Goal: Task Accomplishment & Management: Manage account settings

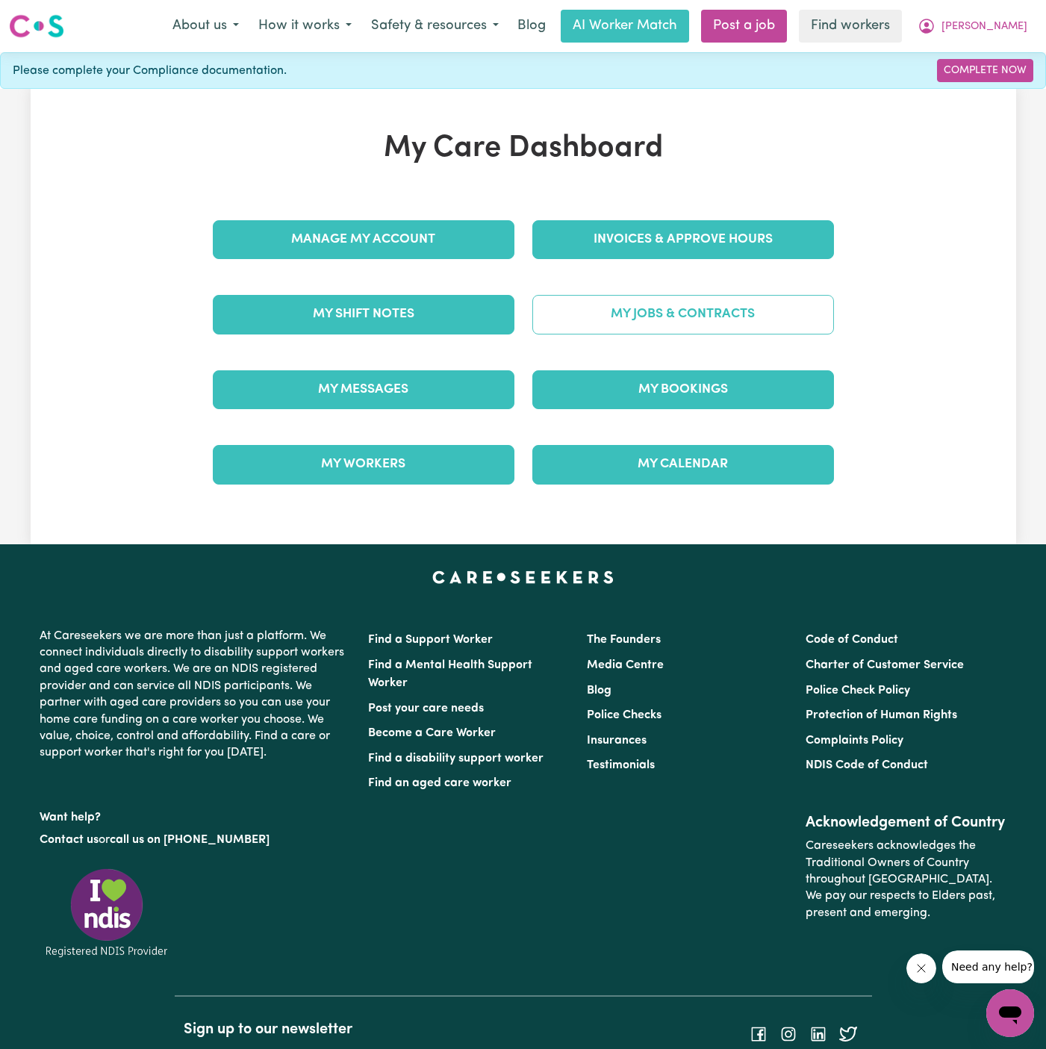
click at [720, 322] on link "My Jobs & Contracts" at bounding box center [683, 314] width 302 height 39
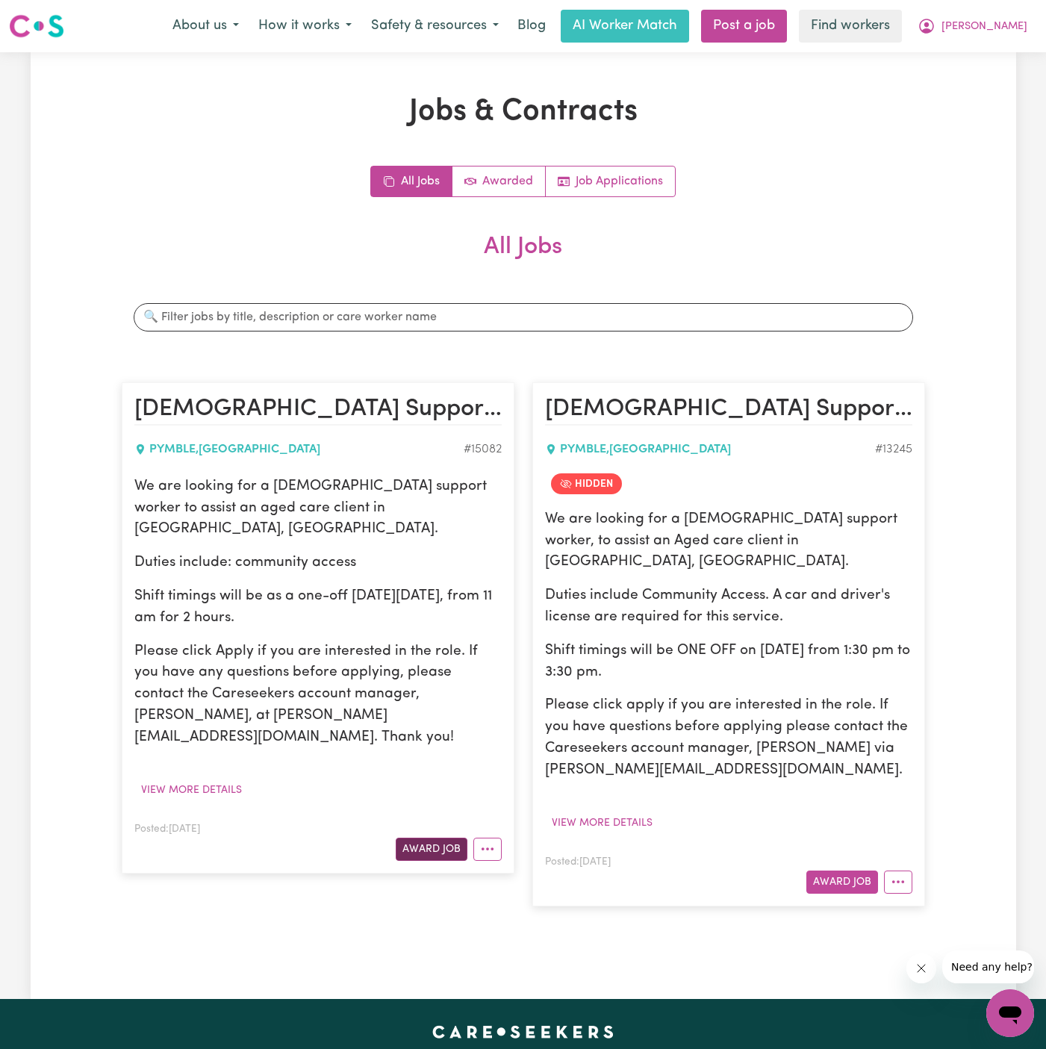
click at [429, 838] on button "Award Job" at bounding box center [432, 849] width 72 height 23
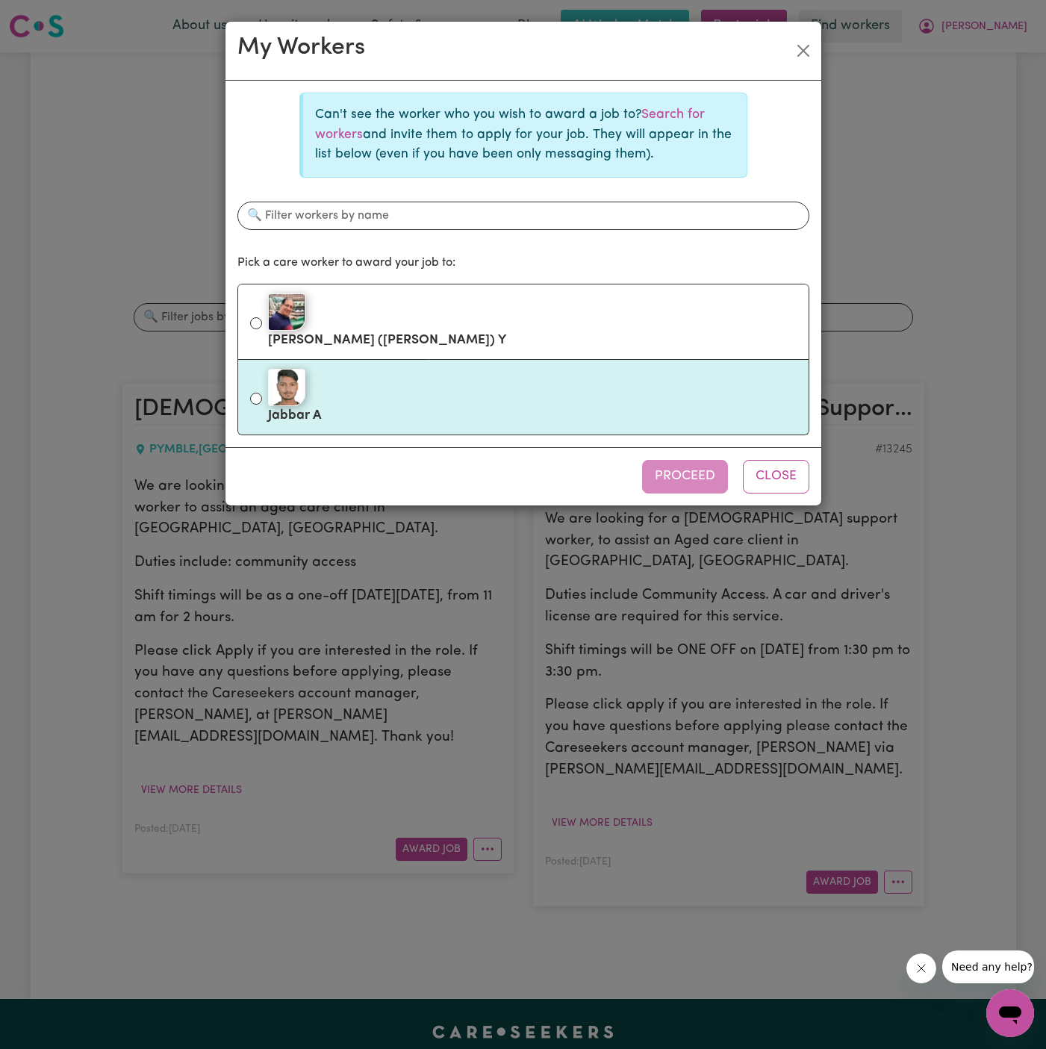
click at [476, 362] on li "Jabbar A" at bounding box center [523, 397] width 572 height 75
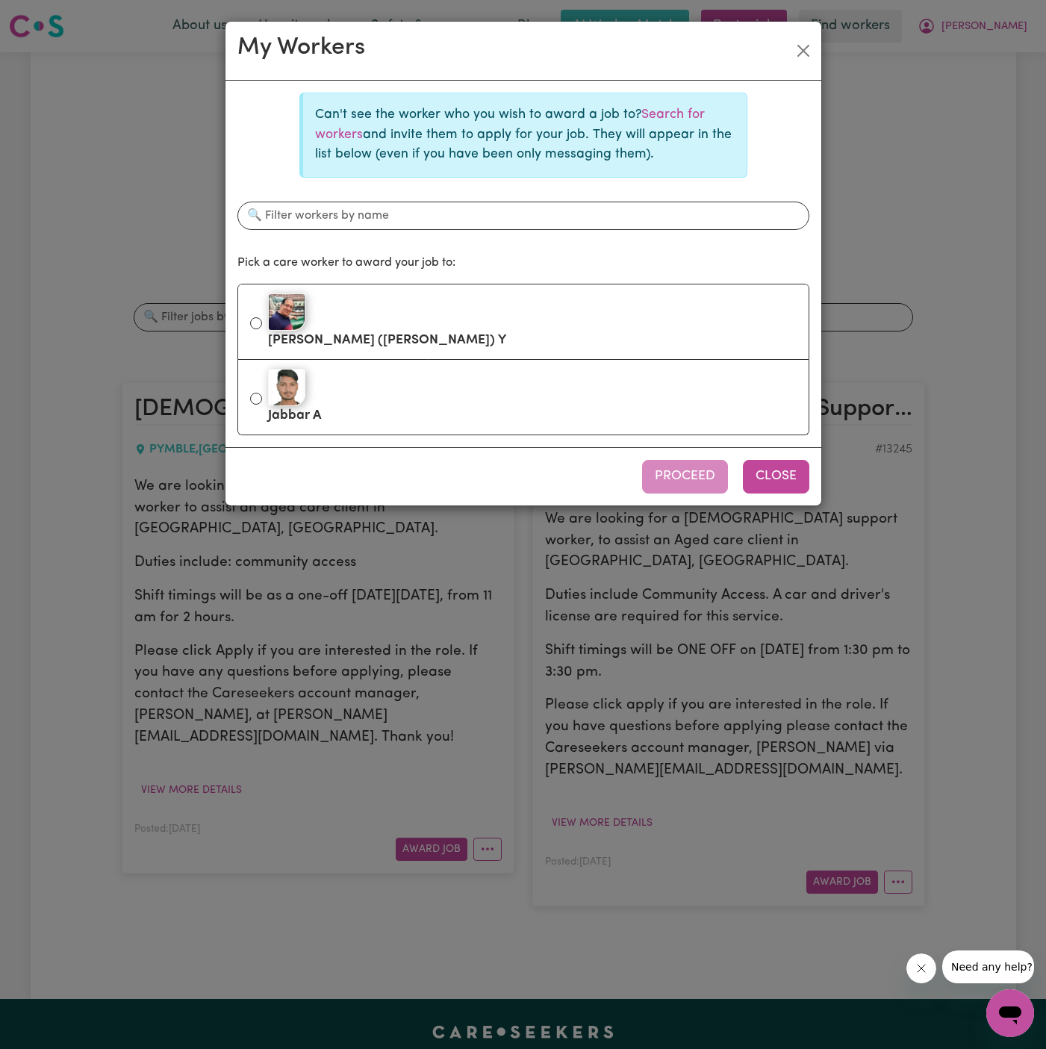
click at [795, 463] on button "Close" at bounding box center [776, 476] width 66 height 33
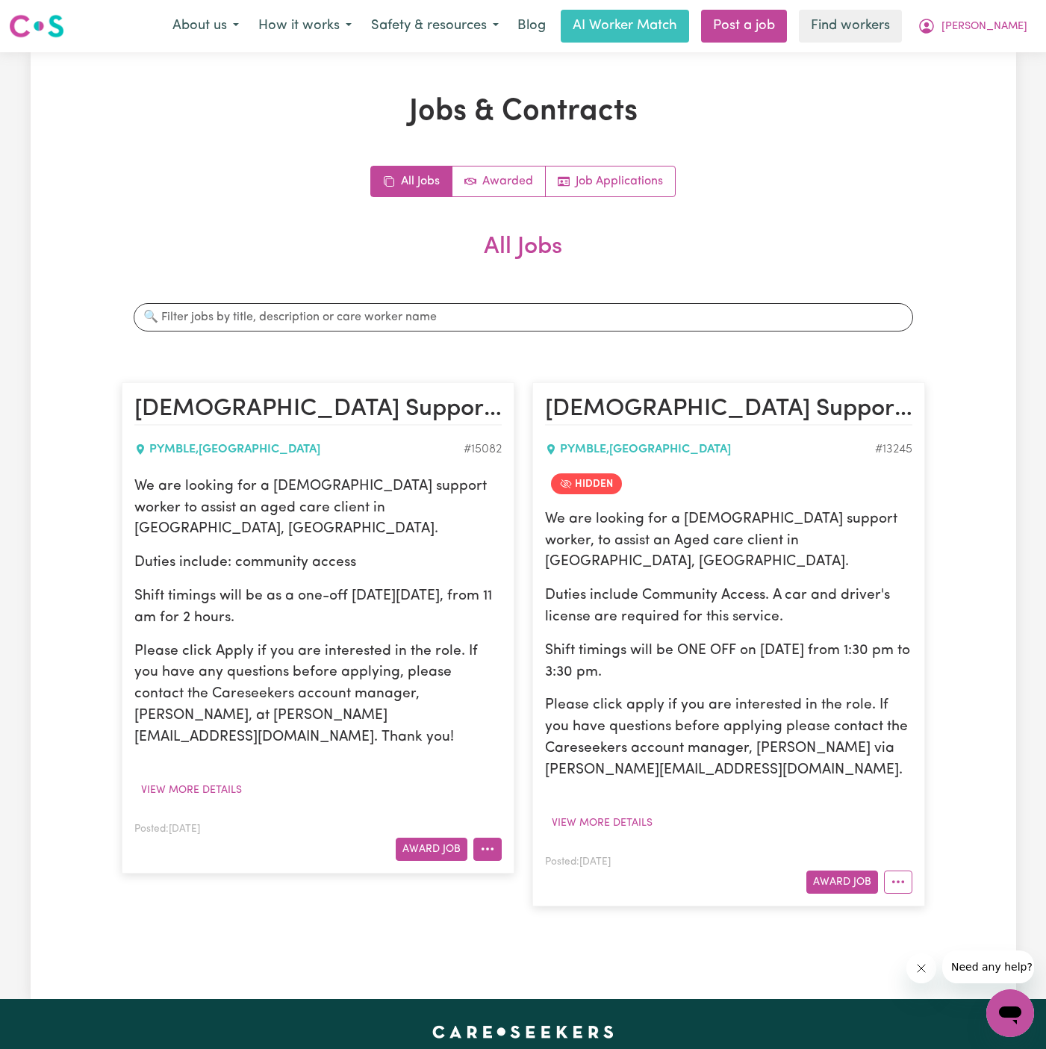
click at [482, 838] on button "More options" at bounding box center [487, 849] width 28 height 23
click at [896, 874] on icon "More options" at bounding box center [898, 881] width 15 height 15
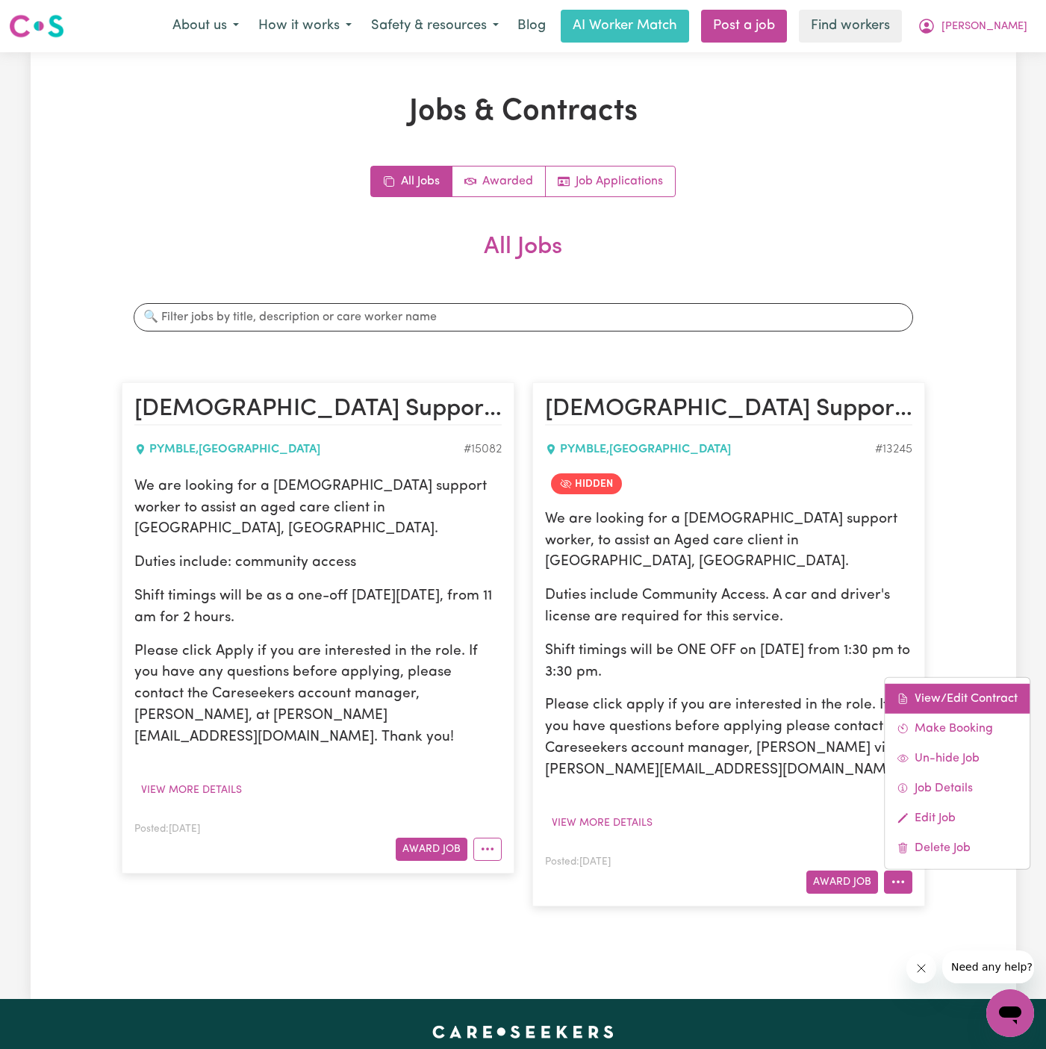
click at [989, 683] on link "View/Edit Contract" at bounding box center [957, 698] width 145 height 30
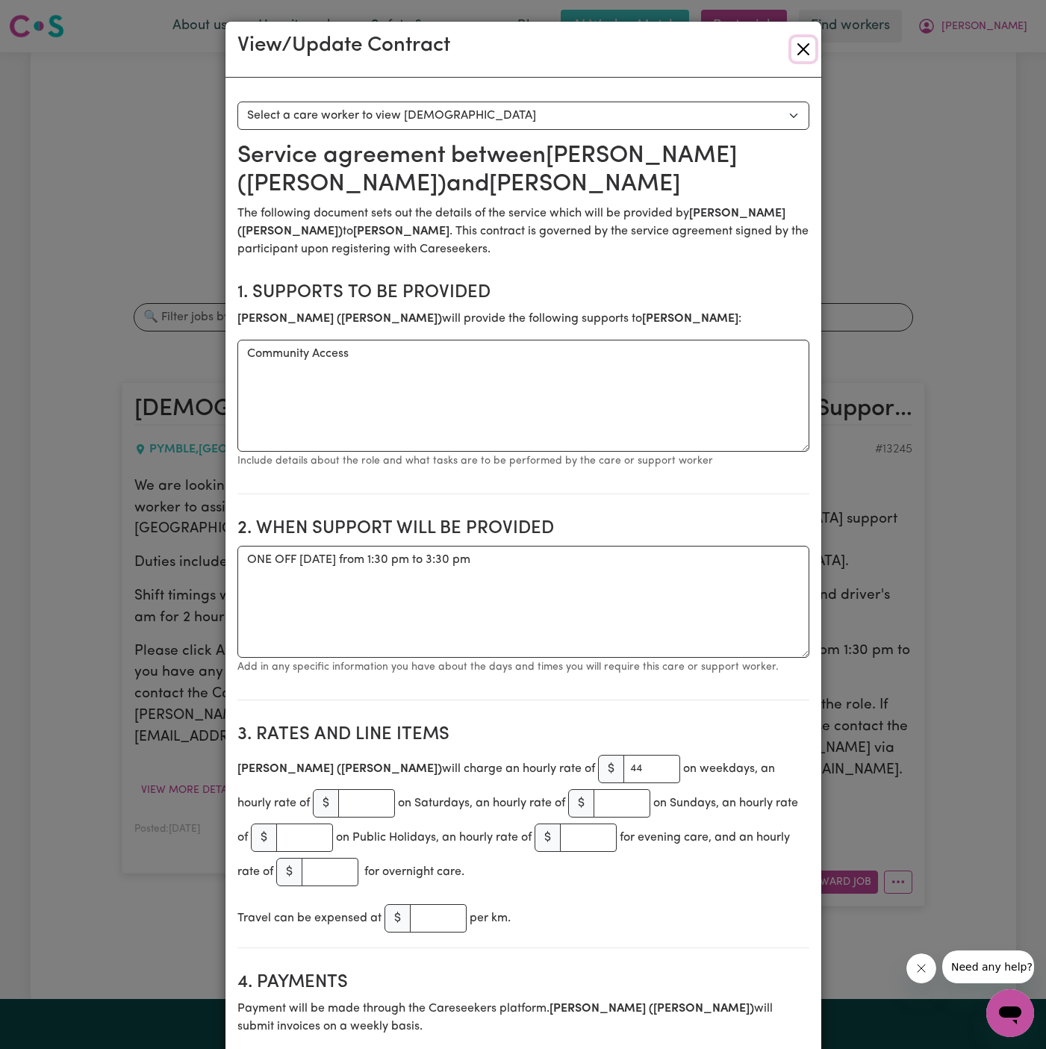
click at [805, 50] on button "Close" at bounding box center [804, 49] width 24 height 24
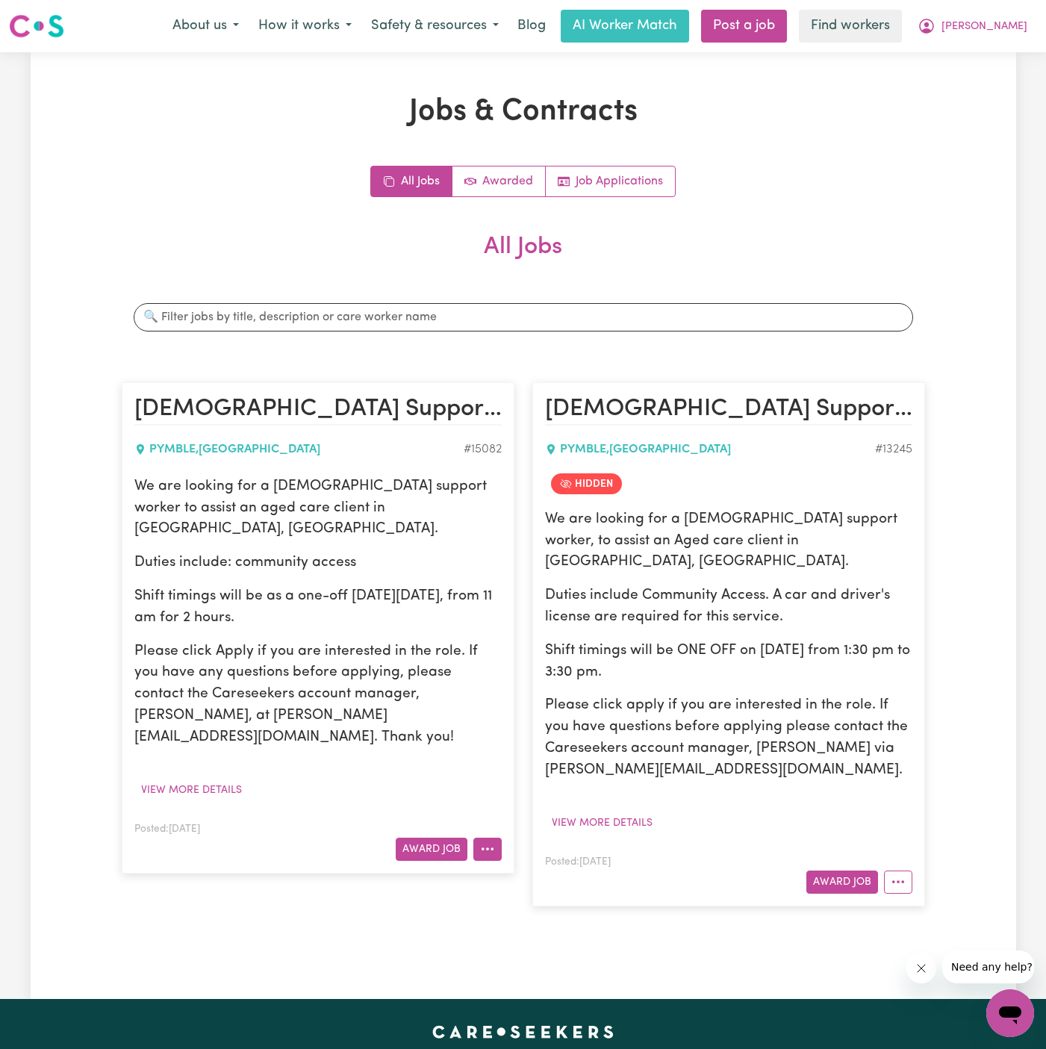
click at [482, 842] on icon "More options" at bounding box center [487, 849] width 15 height 15
click at [432, 838] on button "Award Job" at bounding box center [432, 849] width 72 height 23
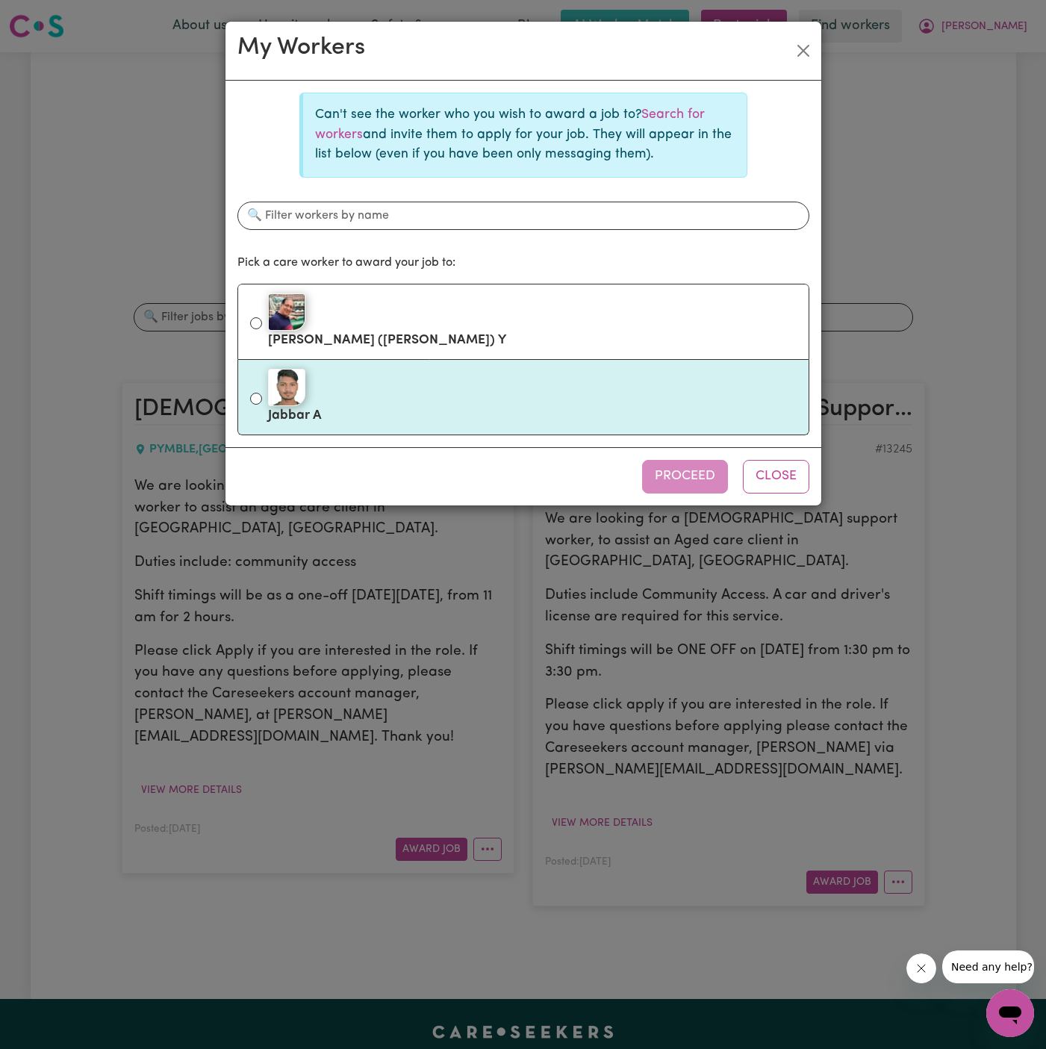
click at [476, 392] on div at bounding box center [532, 387] width 529 height 37
click at [262, 393] on input "Jabbar A" at bounding box center [256, 399] width 12 height 12
radio input "true"
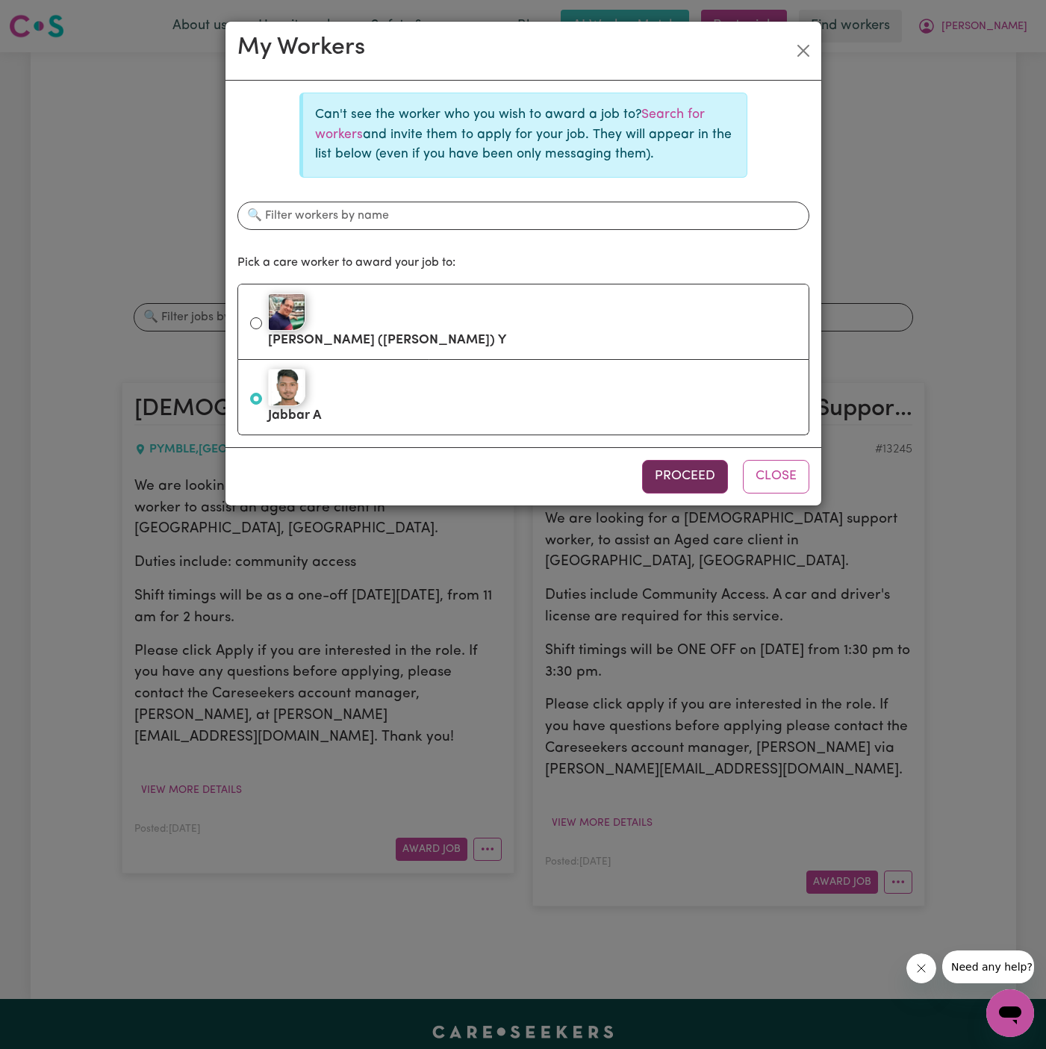
click at [674, 467] on button "Proceed" at bounding box center [685, 476] width 86 height 33
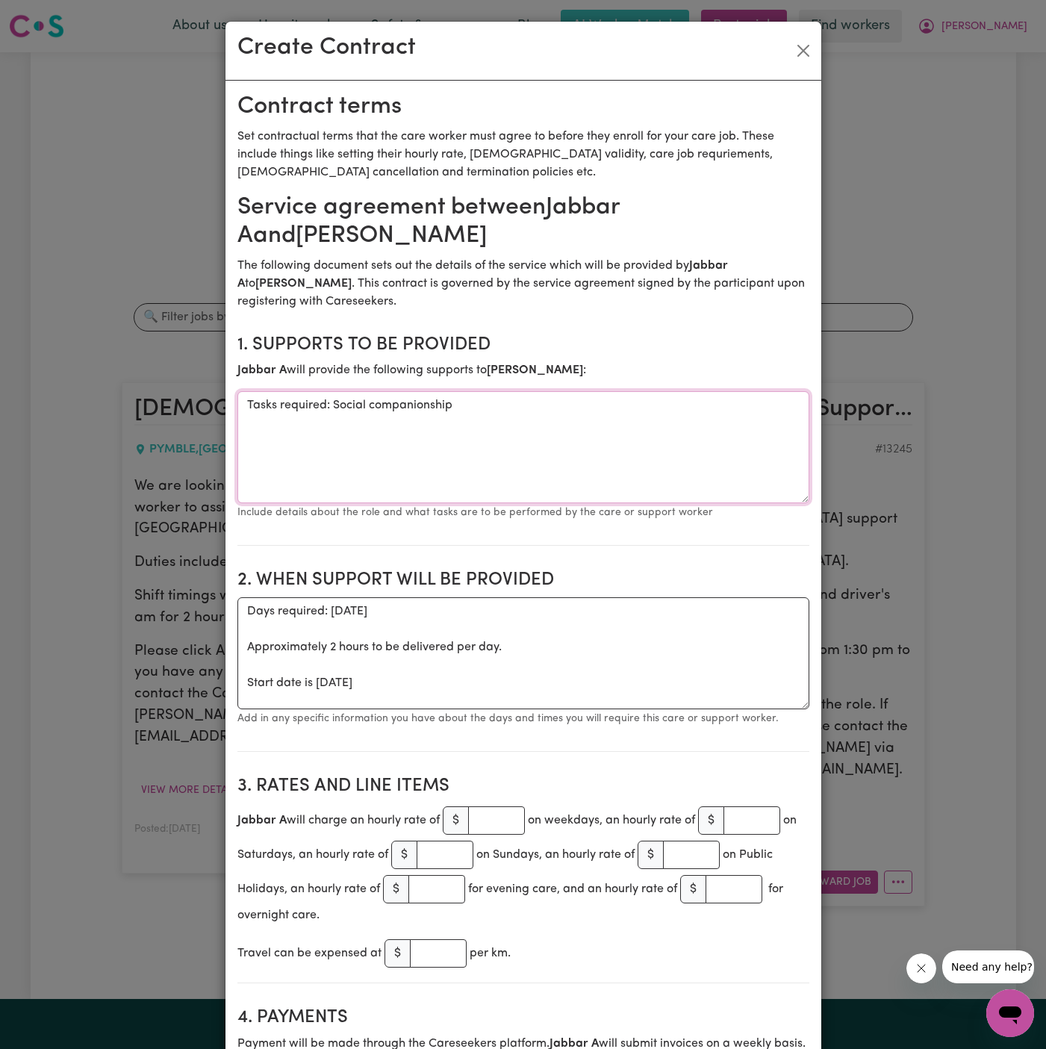
drag, startPoint x: 327, startPoint y: 405, endPoint x: 220, endPoint y: 397, distance: 107.8
click at [220, 397] on div "Create Contract Contract terms Set contractual terms that the care worker must …" at bounding box center [523, 524] width 1046 height 1049
click at [568, 444] on textarea "Tasks required: Social companionship" at bounding box center [523, 447] width 572 height 112
click at [333, 400] on textarea "Tasks required: Social companionship" at bounding box center [523, 447] width 572 height 112
drag, startPoint x: 332, startPoint y: 400, endPoint x: 211, endPoint y: 402, distance: 121.7
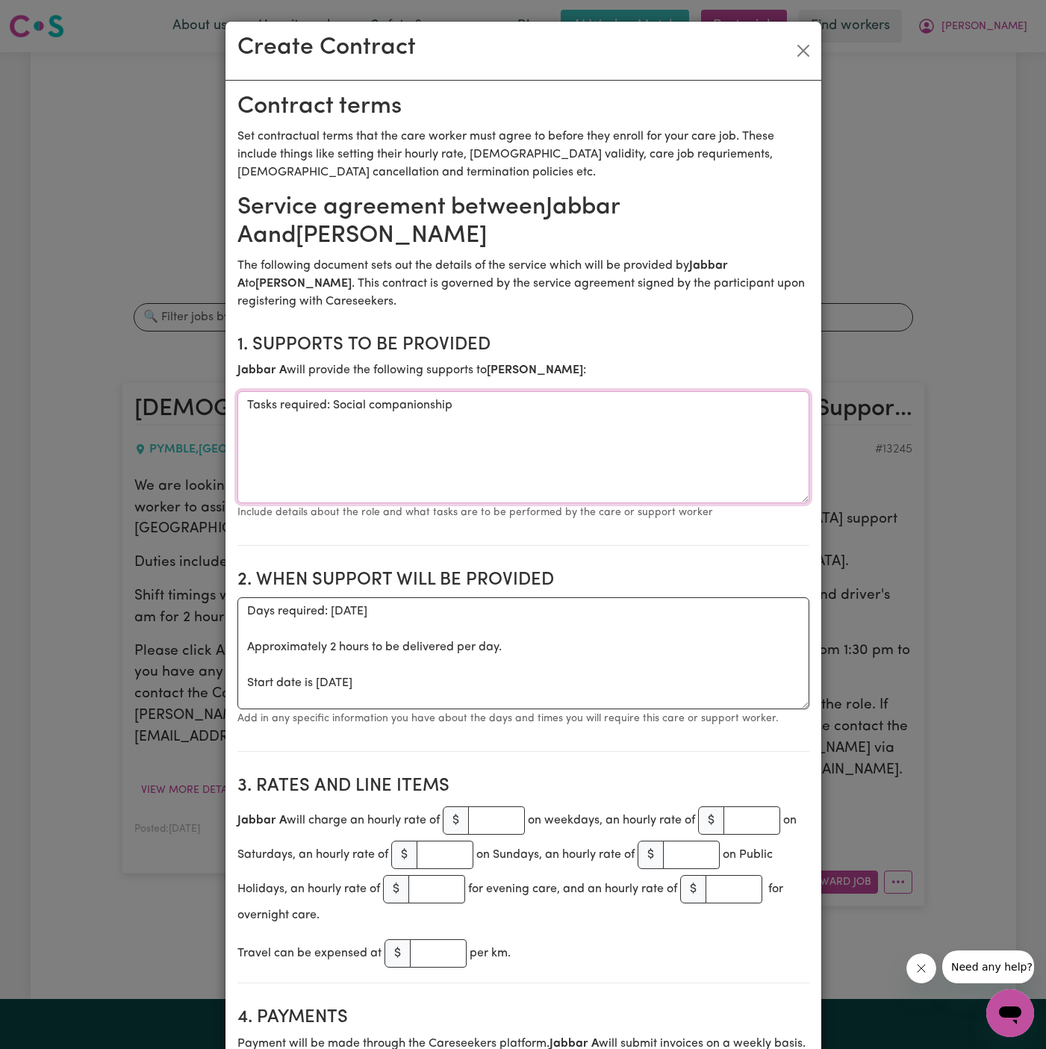
click at [211, 402] on div "Create Contract Contract terms Set contractual terms that the care worker must …" at bounding box center [523, 524] width 1046 height 1049
type textarea "Social companionship"
click at [279, 730] on section "2. When support will be provided When support will be provided Days required: […" at bounding box center [523, 655] width 572 height 194
drag, startPoint x: 317, startPoint y: 689, endPoint x: 229, endPoint y: 605, distance: 121.0
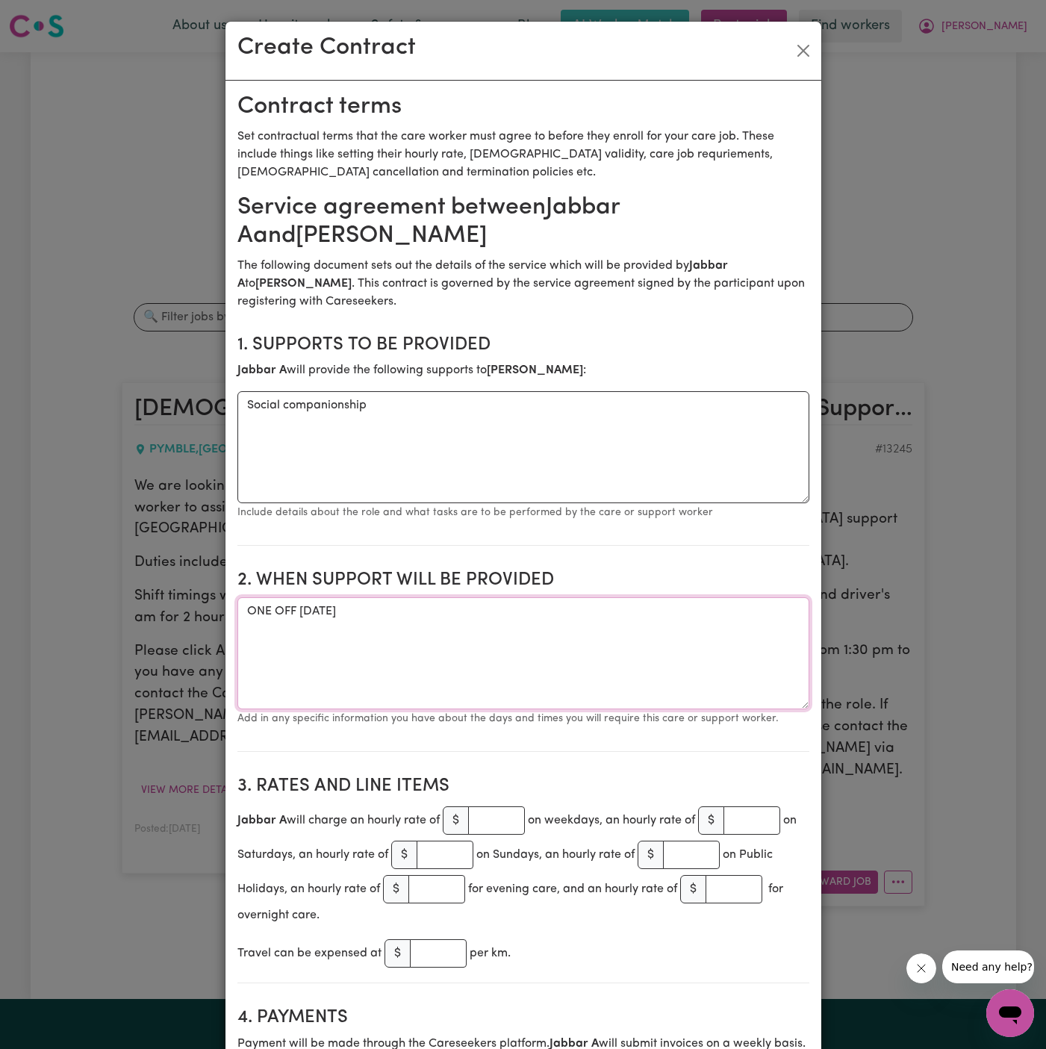
type textarea "ONE OFF [DATE]"
click at [449, 593] on section "2. When support will be provided When support will be provided ONE OFF [DATE] A…" at bounding box center [523, 655] width 572 height 194
click at [421, 401] on textarea "Social companionship" at bounding box center [523, 447] width 572 height 112
type textarea "Social companionship and community access"
click at [429, 653] on textarea "ONE OFF [DATE]" at bounding box center [523, 653] width 572 height 112
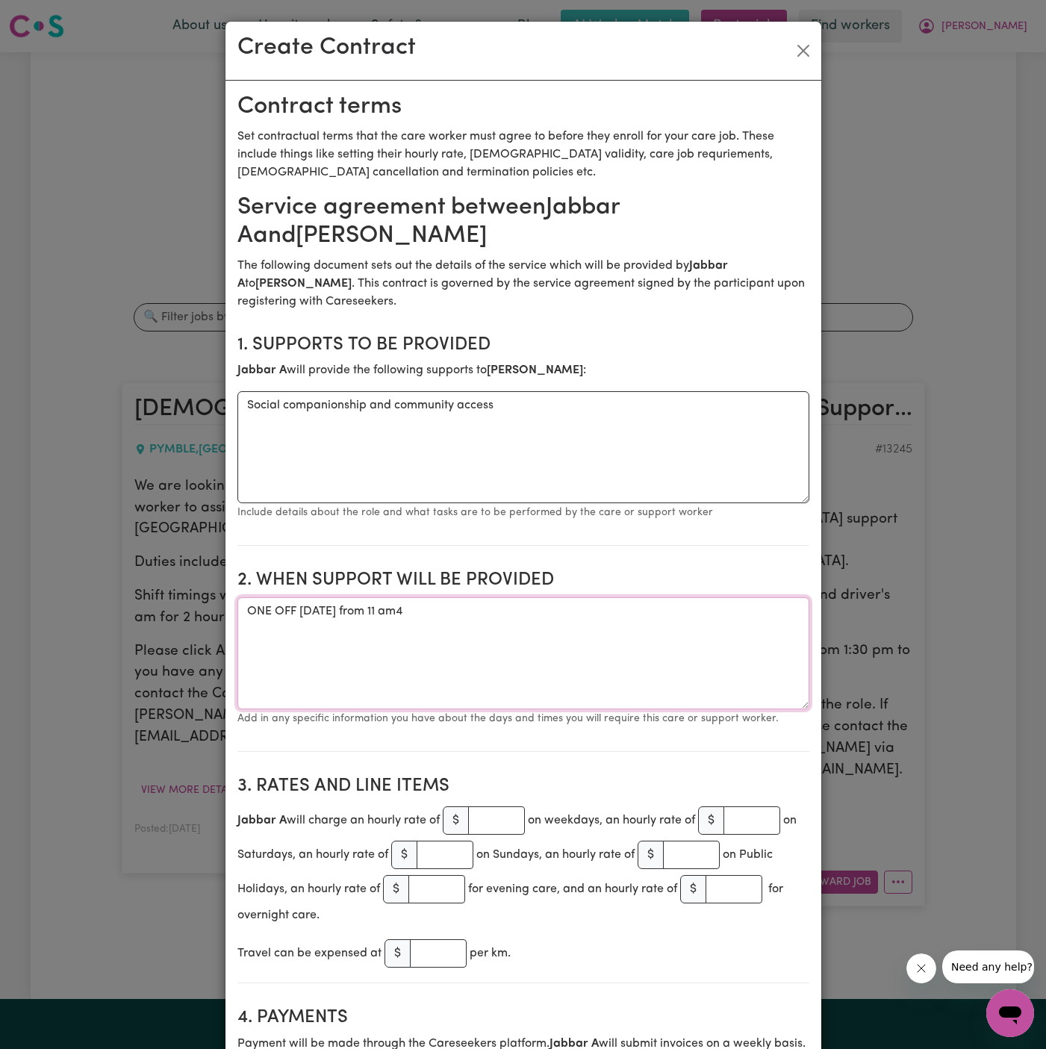
type textarea "ONE OFF [DATE] from 11 am"
click at [495, 813] on input "number" at bounding box center [496, 821] width 57 height 28
type input "44"
click at [595, 608] on textarea "ONE OFF [DATE] from 11 am" at bounding box center [523, 653] width 572 height 112
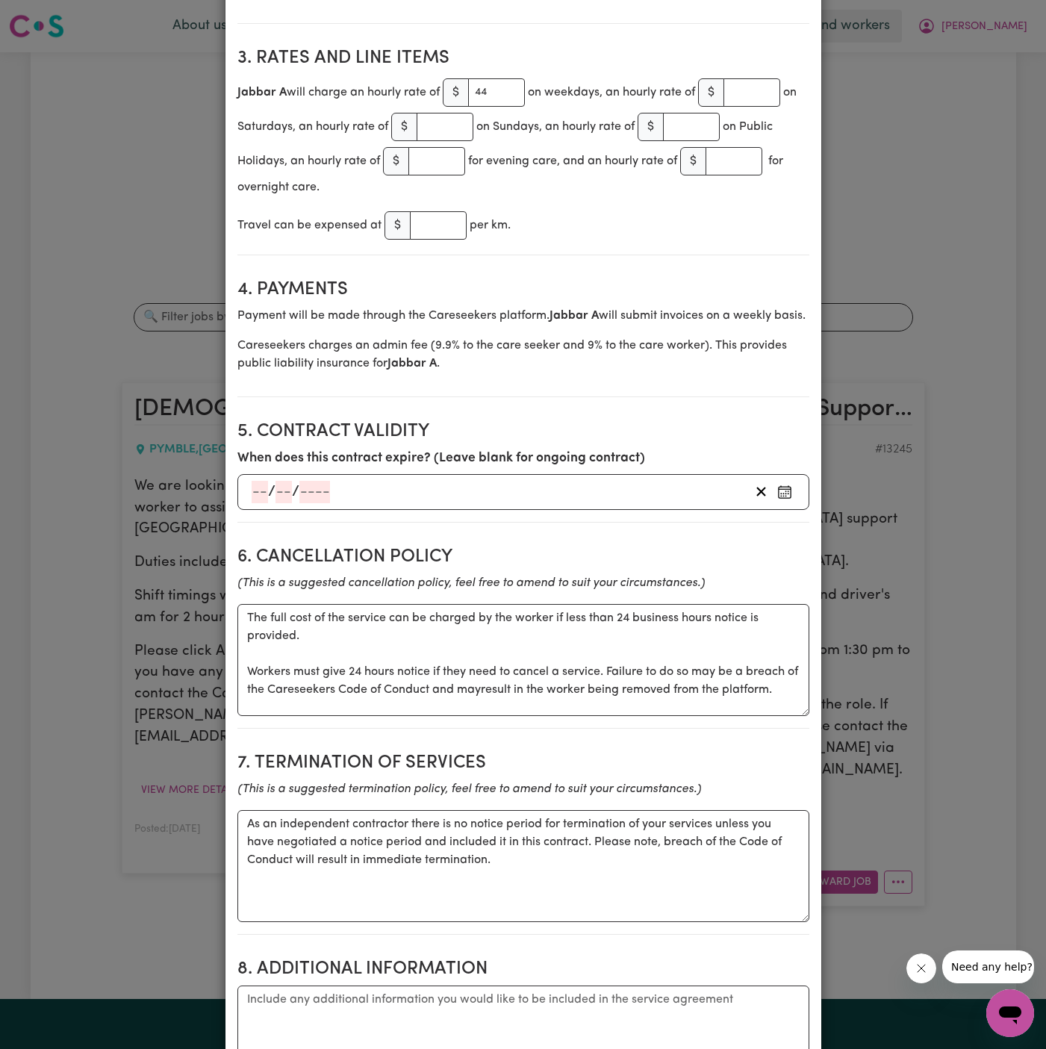
scroll to position [906, 0]
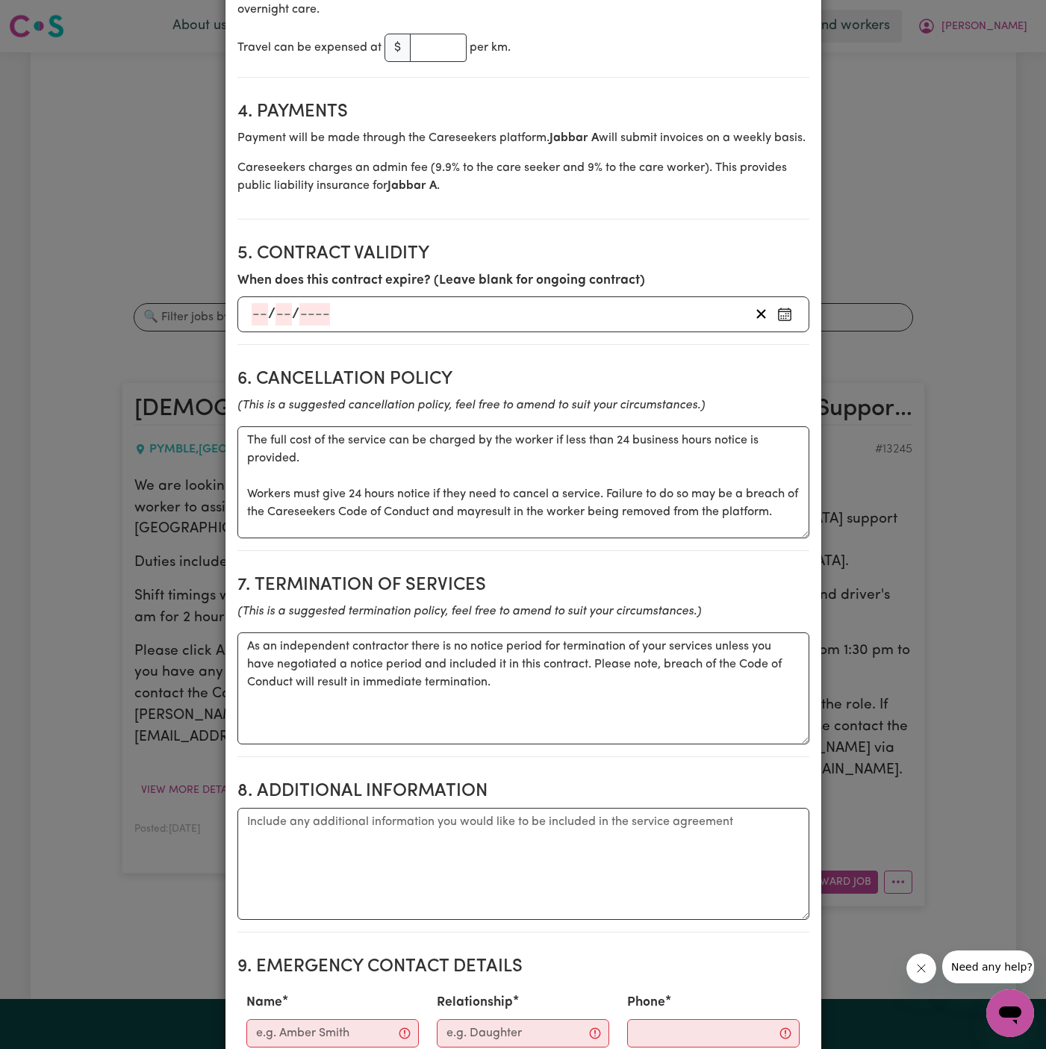
type textarea "ONE OFF [DATE] from 11 am to 1 pm (2 hours)"
click at [523, 843] on textarea "Additional information" at bounding box center [523, 864] width 572 height 112
paste textarea "Pickup Address: [STREET_ADDRESS][DATE]"
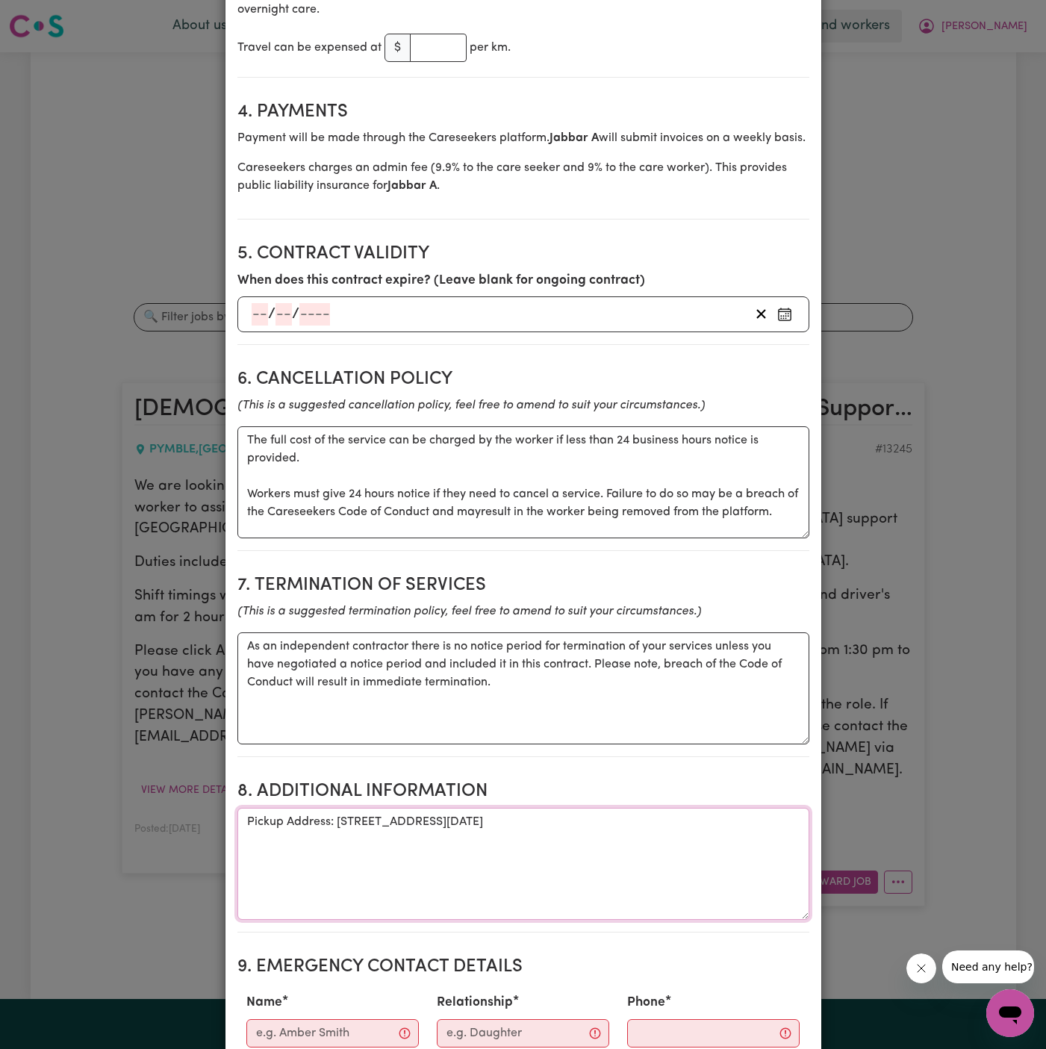
type textarea "Pickup Address: [STREET_ADDRESS][DATE]"
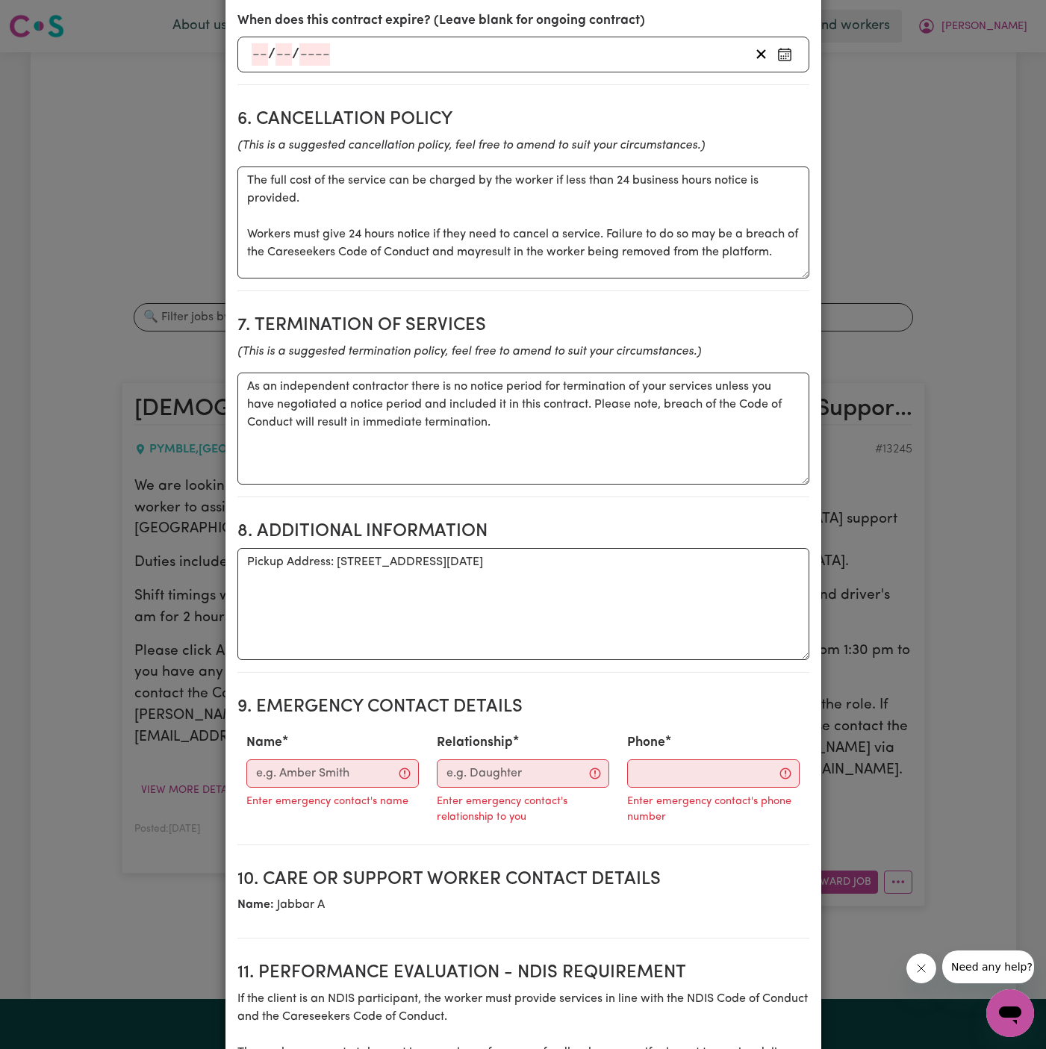
scroll to position [1194, 0]
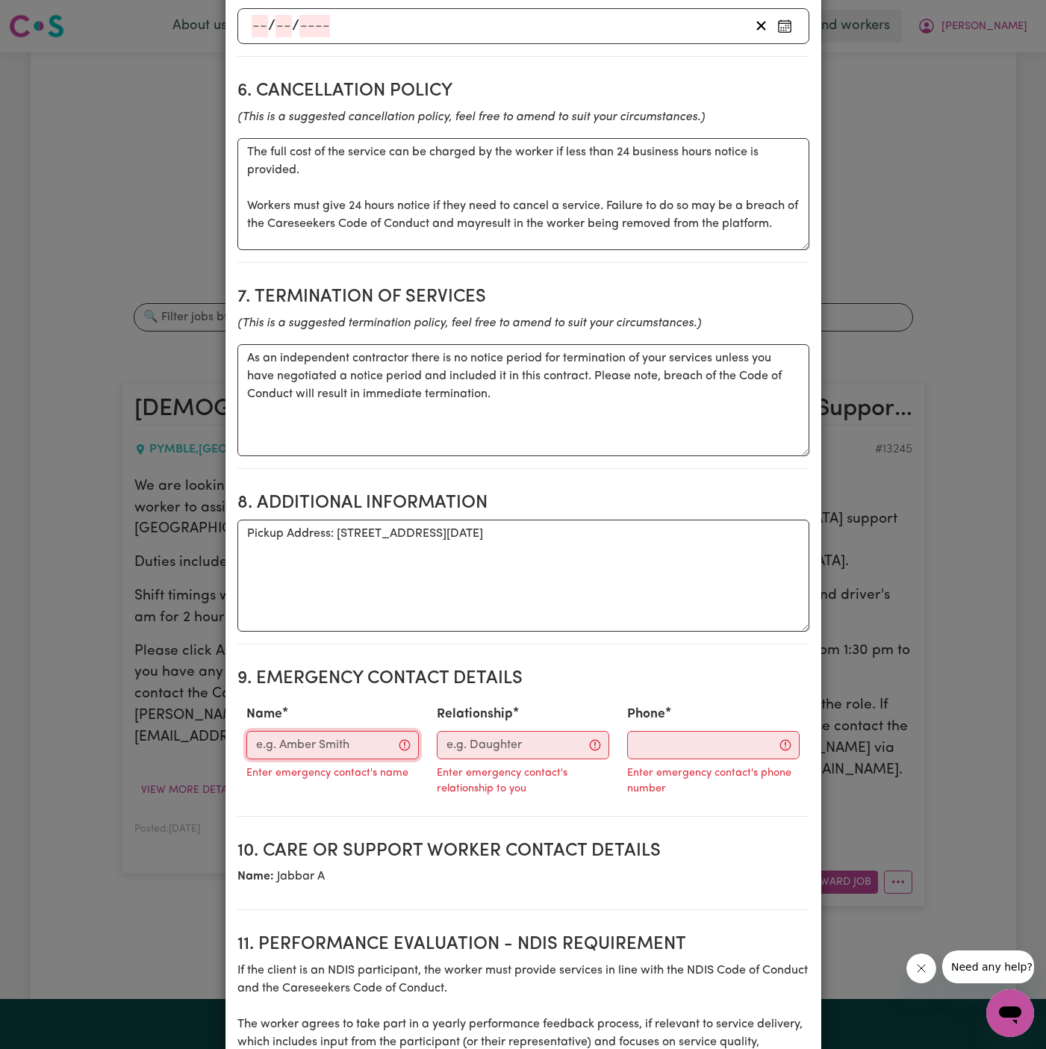
click at [306, 751] on input "Name" at bounding box center [332, 745] width 173 height 28
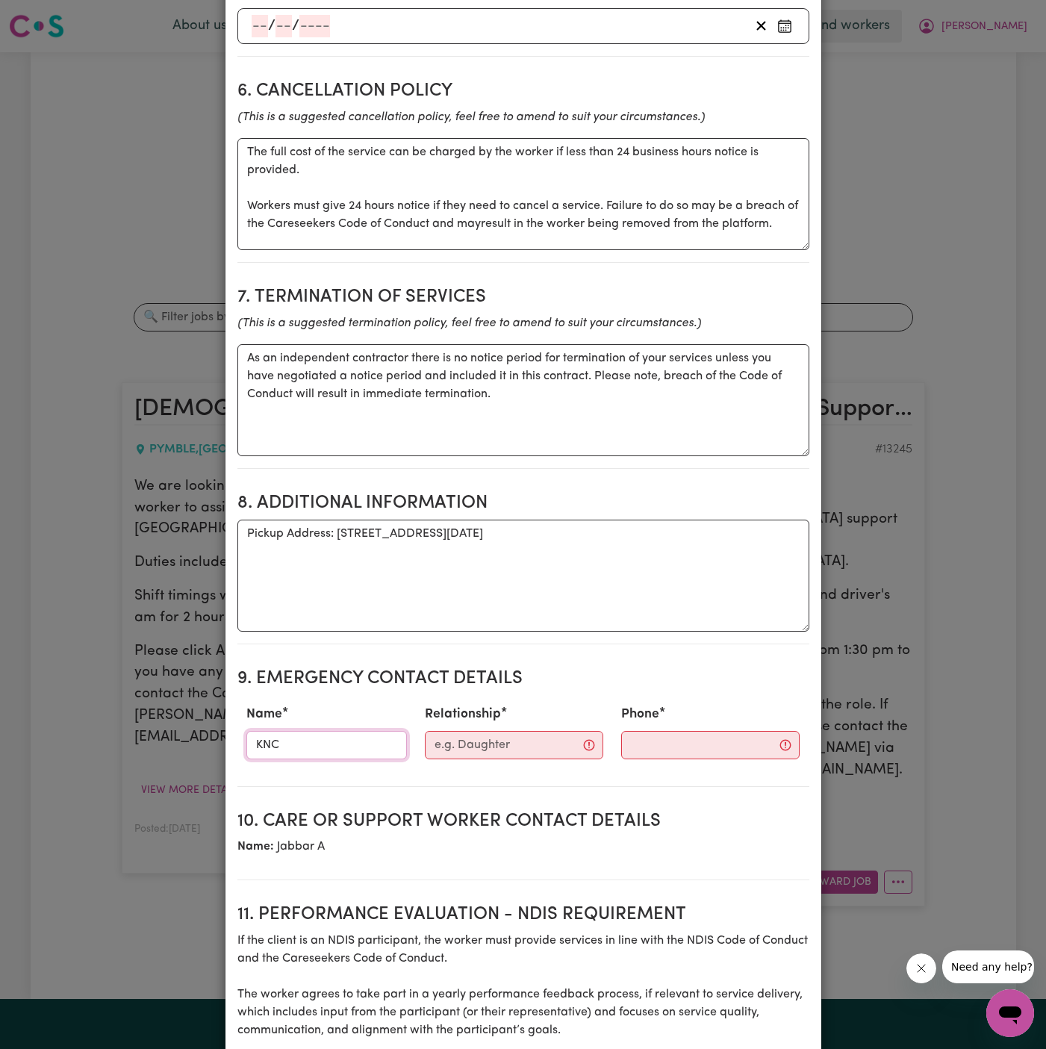
type input "KNC"
click at [469, 759] on input "Relationship" at bounding box center [514, 745] width 178 height 28
type input "Case Manager"
click at [638, 765] on div "Phone" at bounding box center [698, 732] width 199 height 66
click at [627, 753] on input "Phone" at bounding box center [698, 745] width 181 height 28
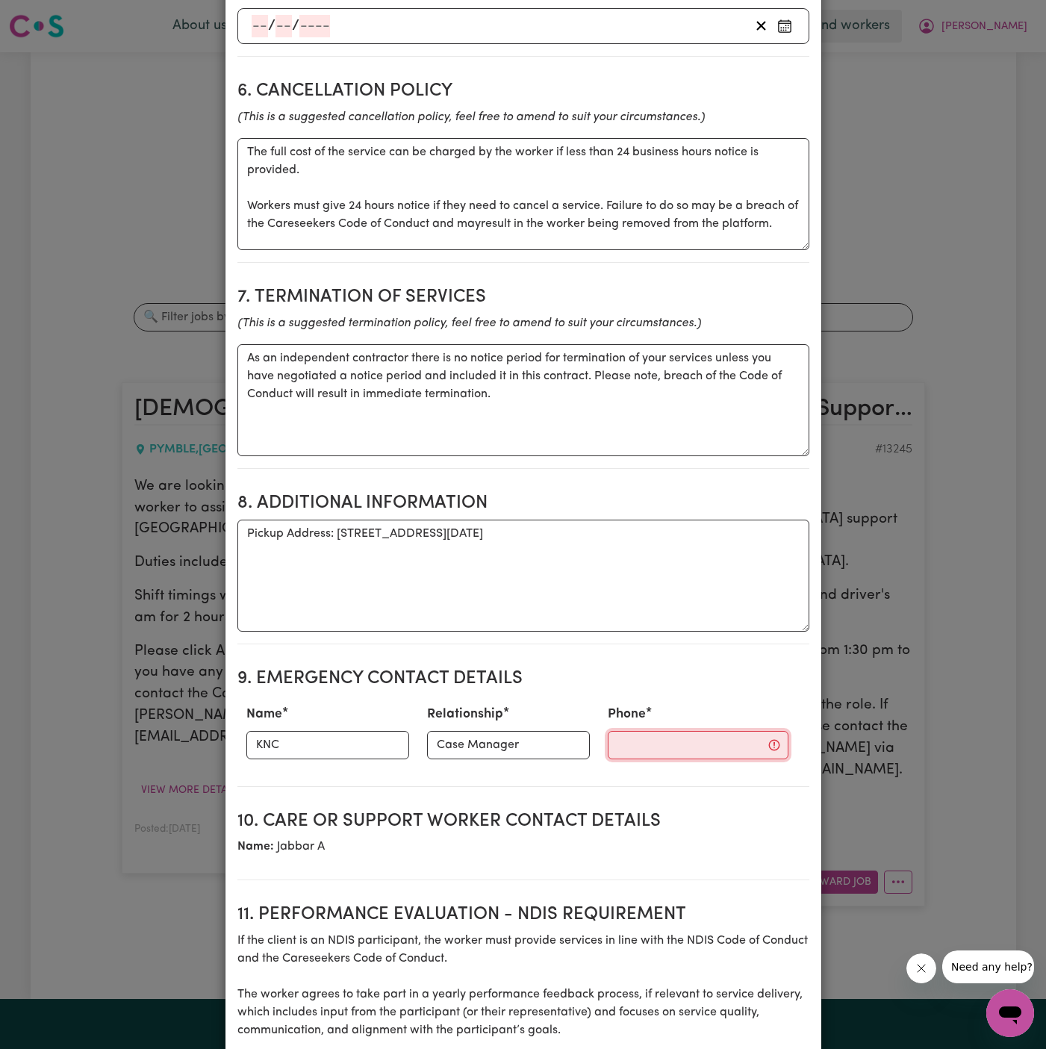
paste input "299884966"
type input "299884966"
click at [659, 801] on section "Service agreement between [PERSON_NAME] A and [PERSON_NAME] The following docum…" at bounding box center [523, 150] width 572 height 2302
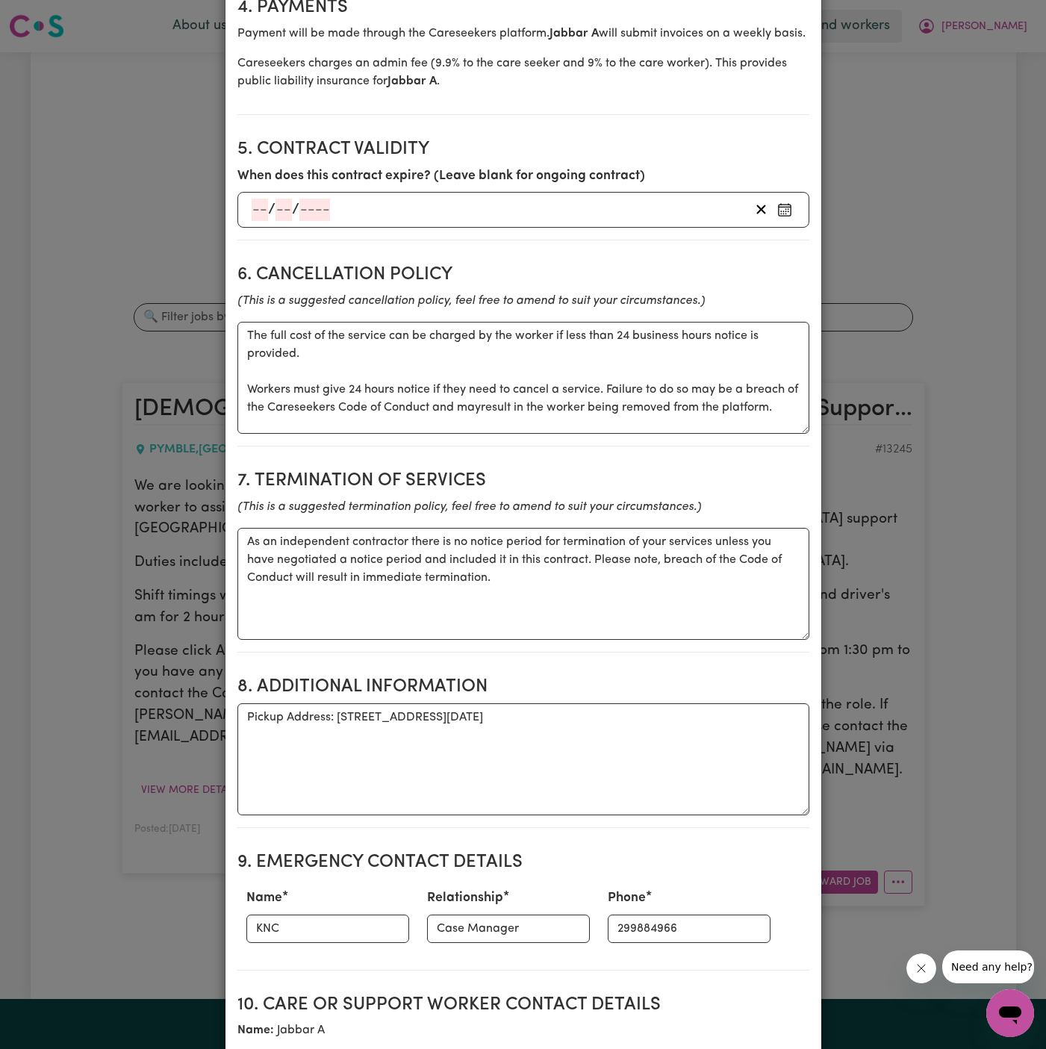
scroll to position [996, 0]
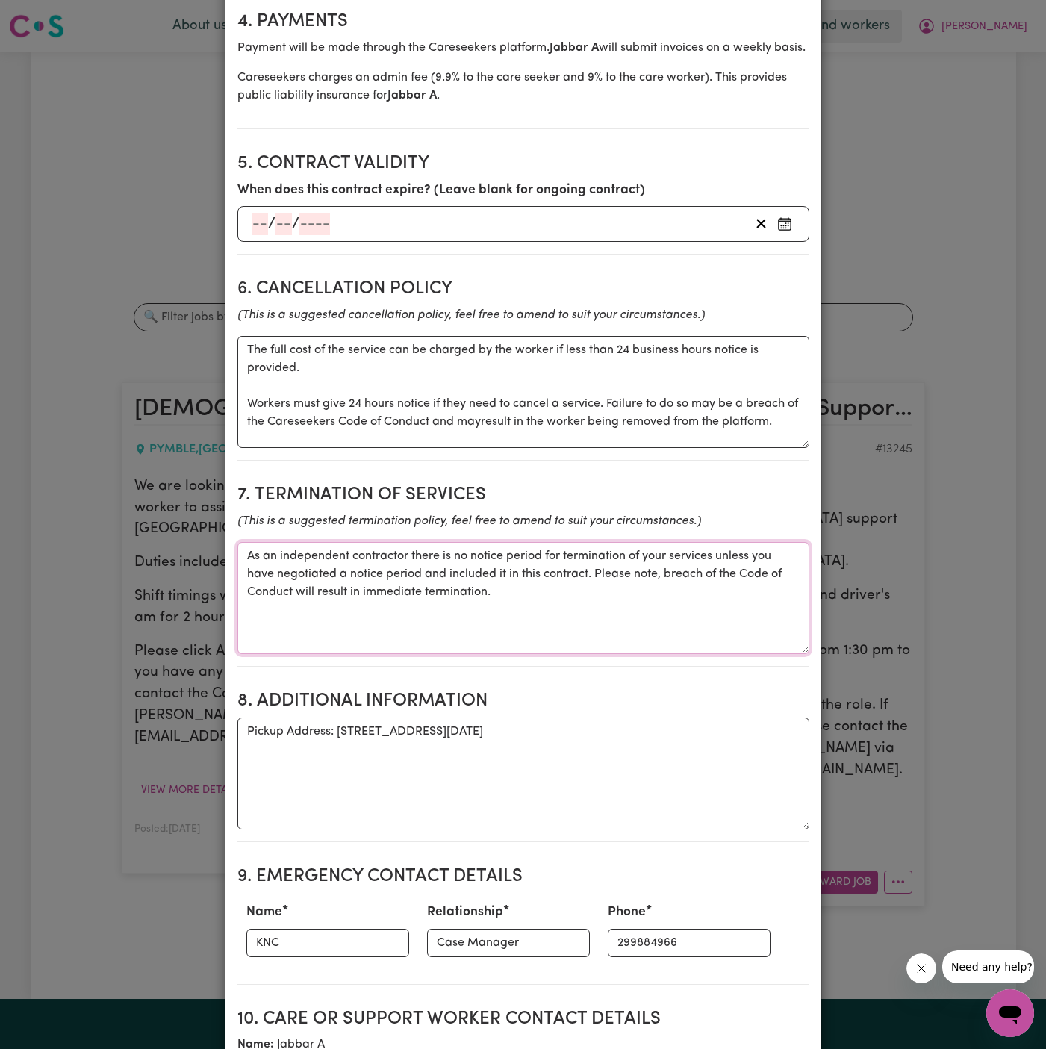
click at [555, 608] on textarea "As an independent contractor there is no notice period for termination of your …" at bounding box center [523, 598] width 572 height 112
click at [557, 608] on textarea "As an independent contractor there is no notice period for termination of your …" at bounding box center [523, 598] width 572 height 112
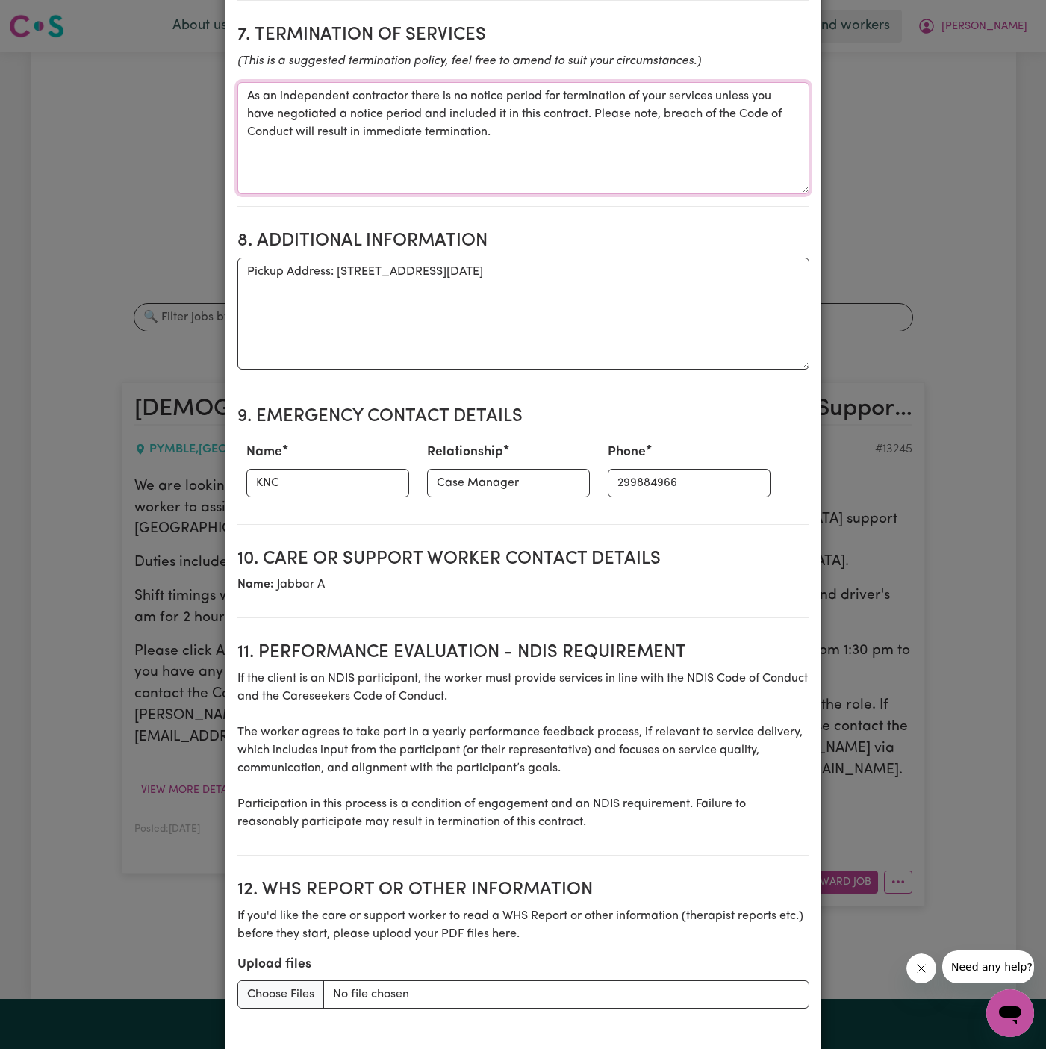
scroll to position [1570, 0]
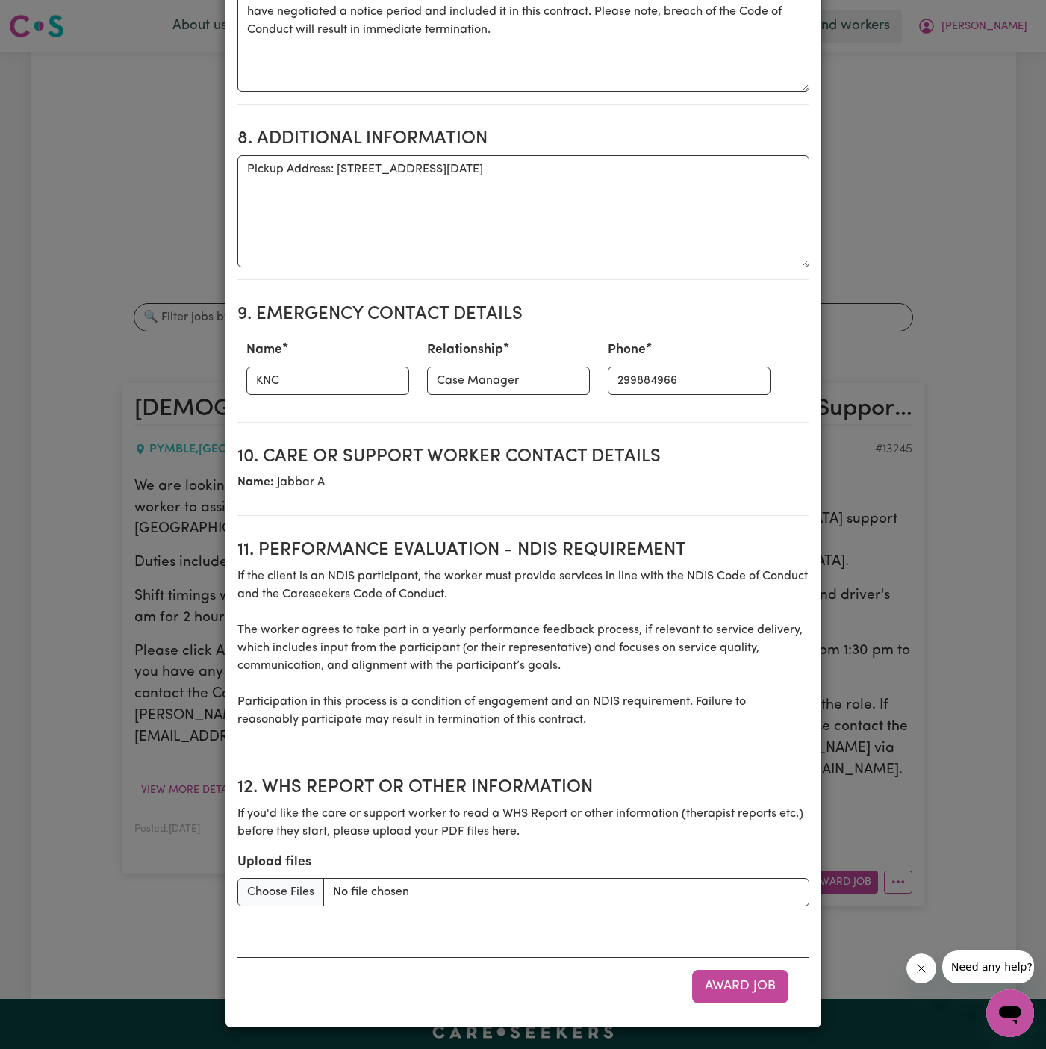
click at [680, 478] on p "Name: [PERSON_NAME]" at bounding box center [523, 482] width 572 height 18
click at [751, 981] on button "Award Job" at bounding box center [740, 986] width 96 height 33
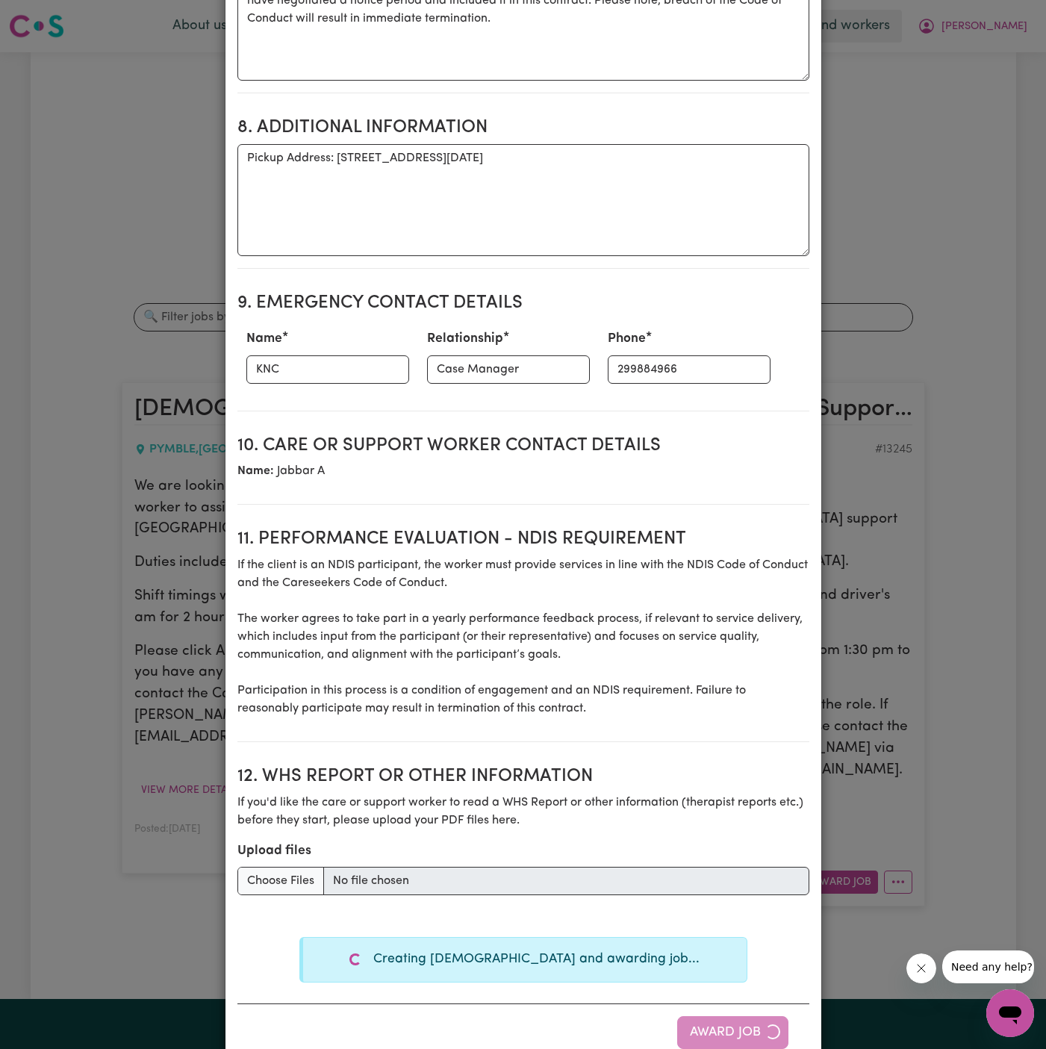
type textarea "Tasks required: Social companionship"
type textarea "Days required: [DATE] Approximately 2 hours to be delivered per day. Start date…"
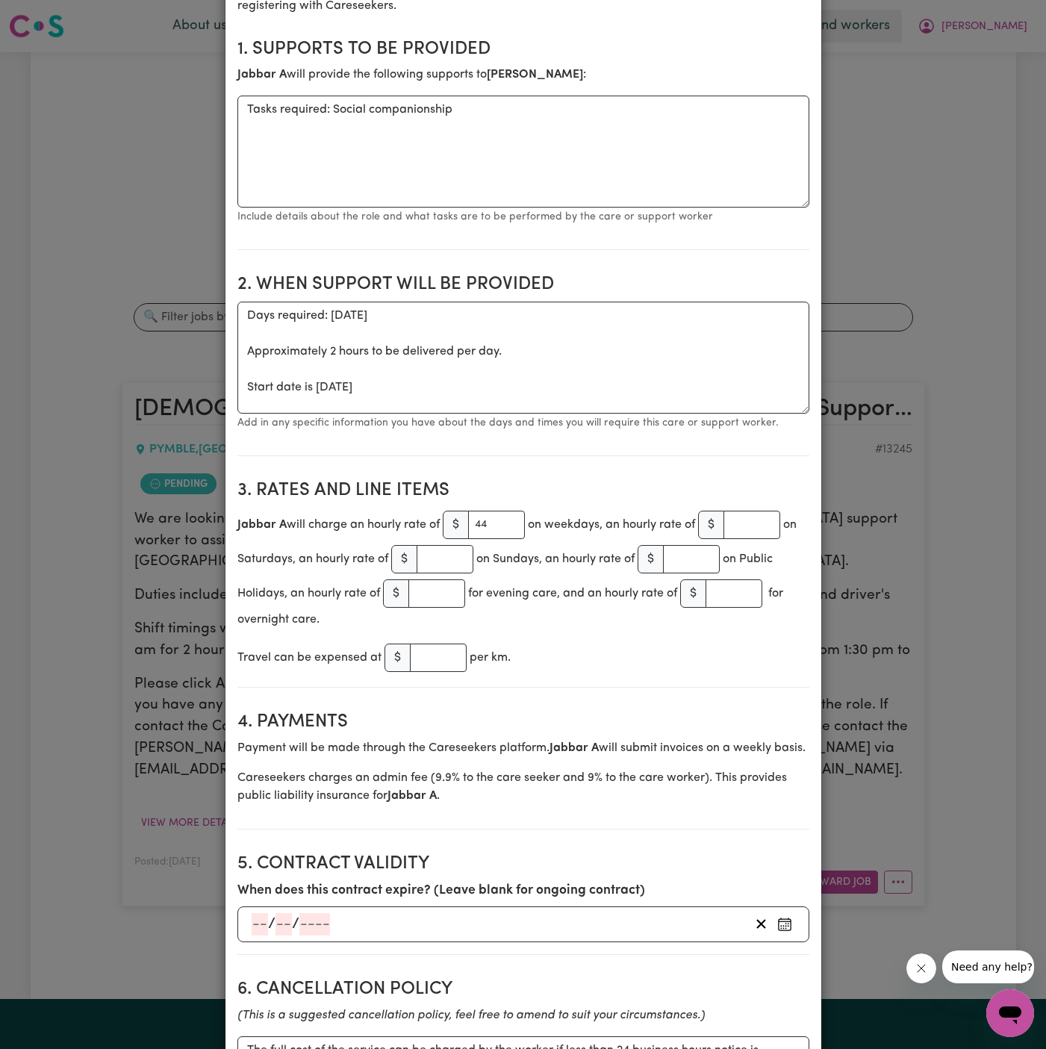
scroll to position [0, 0]
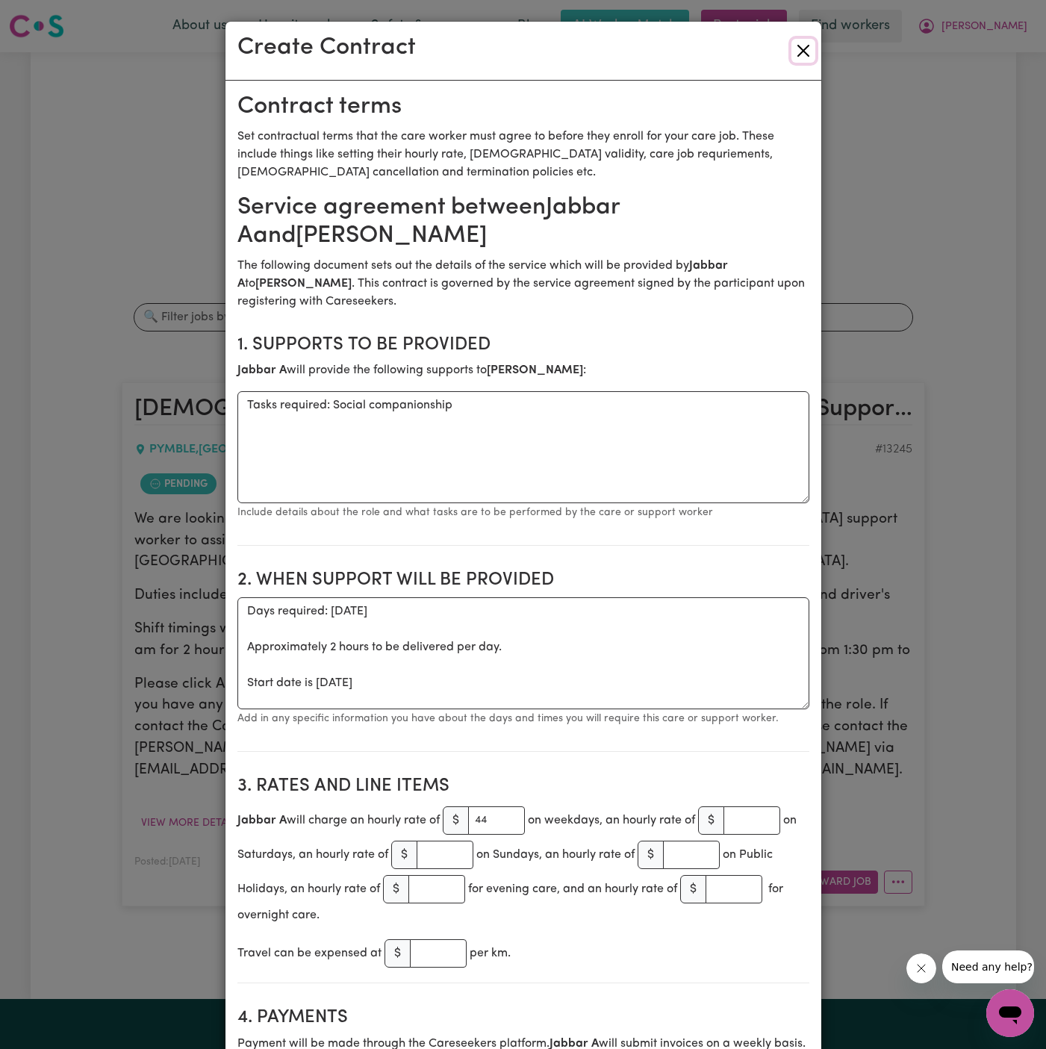
click at [804, 57] on button "Close" at bounding box center [804, 51] width 24 height 24
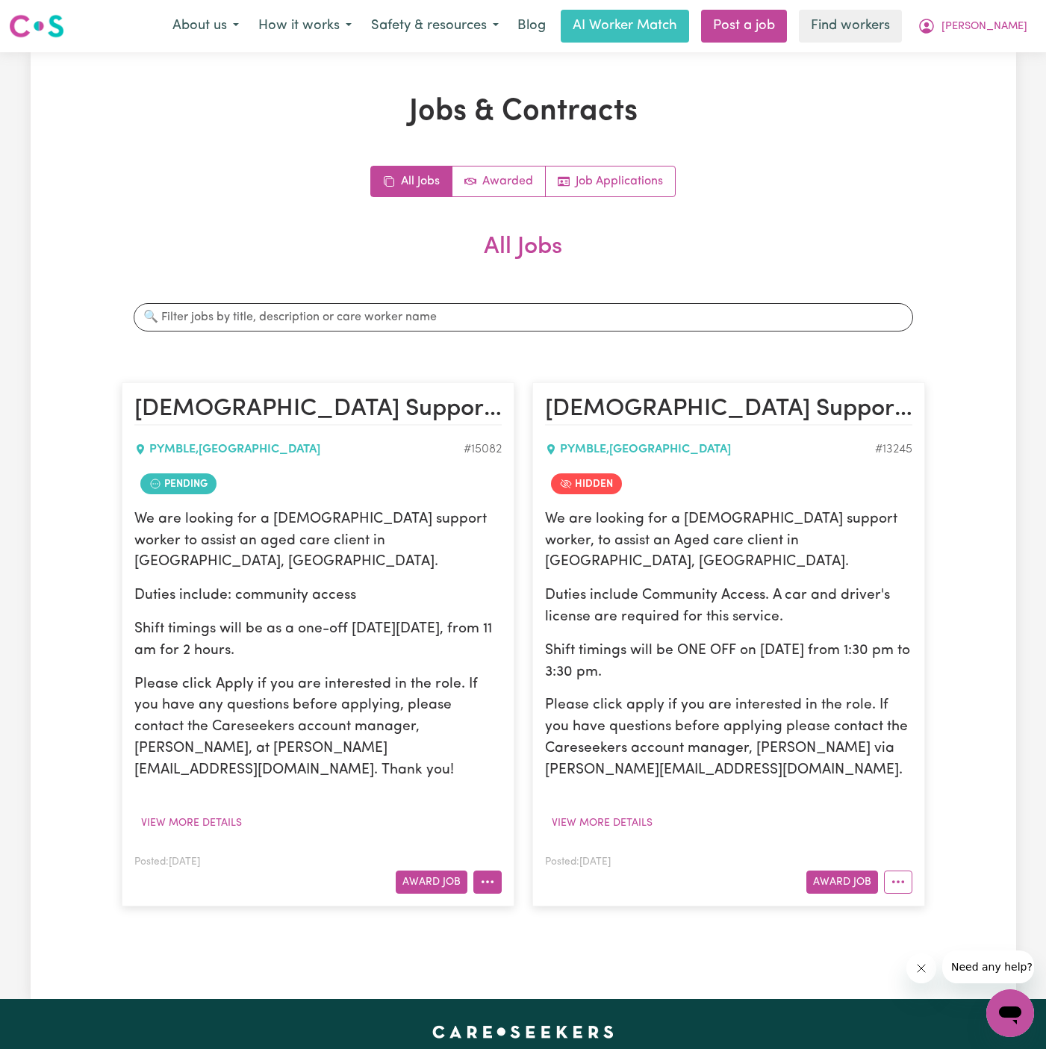
click at [487, 874] on icon "More options" at bounding box center [487, 881] width 15 height 15
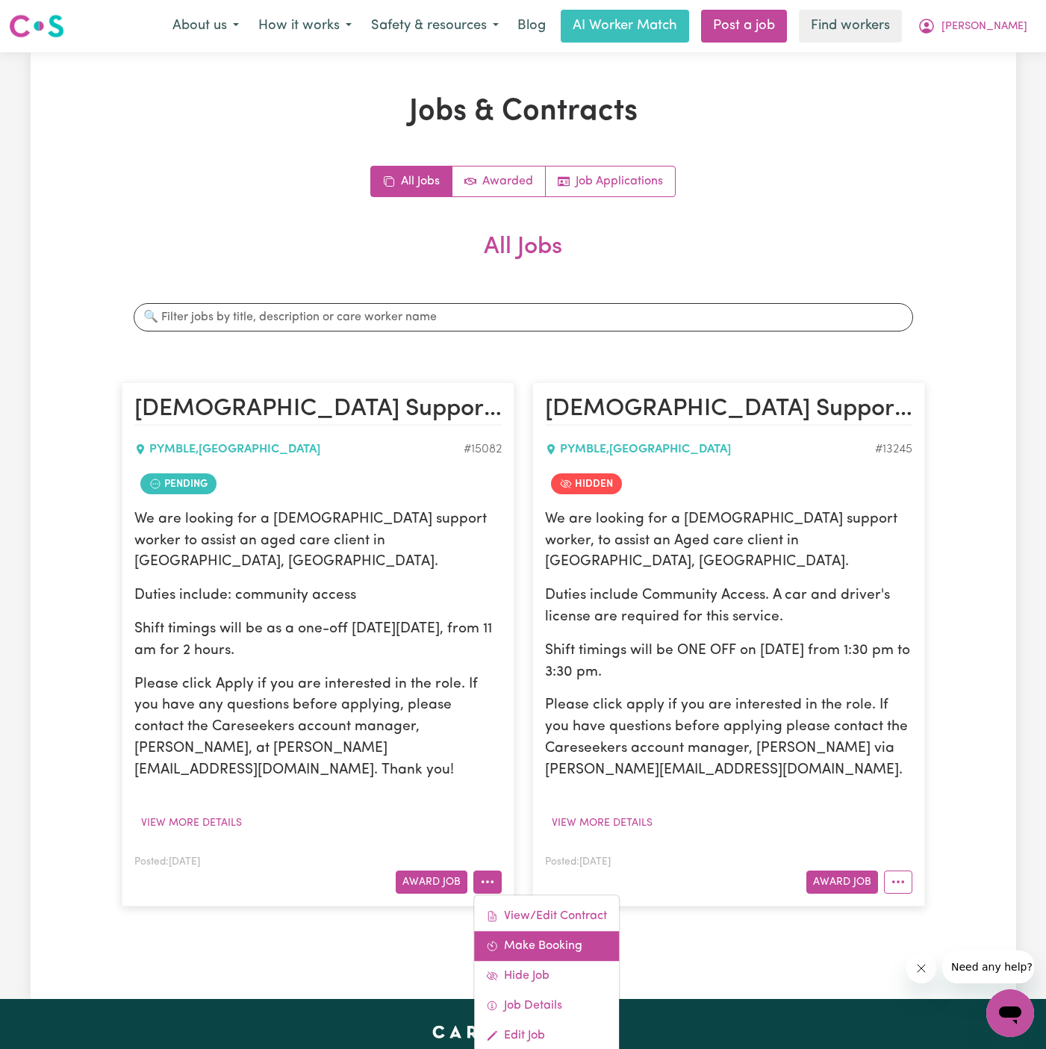
click at [585, 931] on link "Make Booking" at bounding box center [546, 946] width 145 height 30
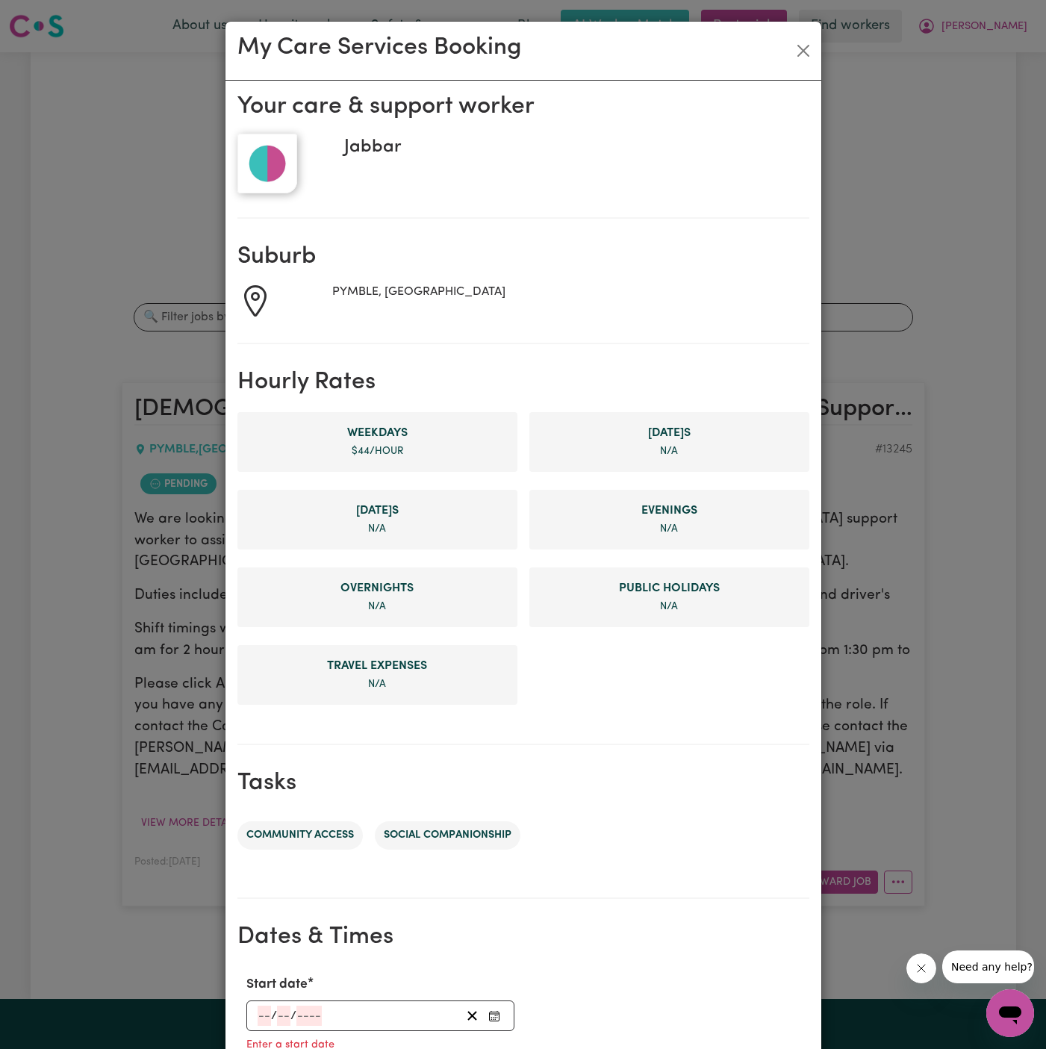
scroll to position [343, 0]
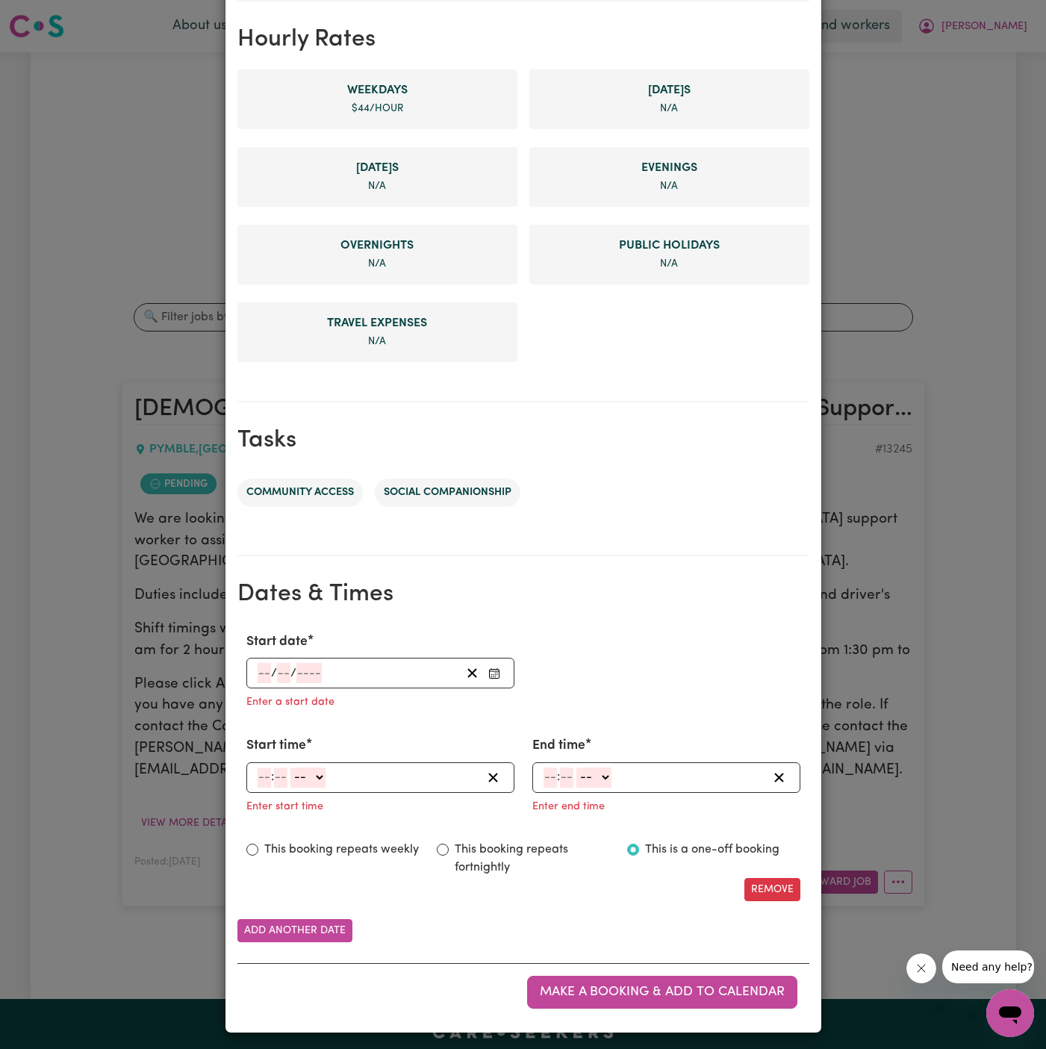
click at [258, 668] on input "number" at bounding box center [264, 673] width 13 height 20
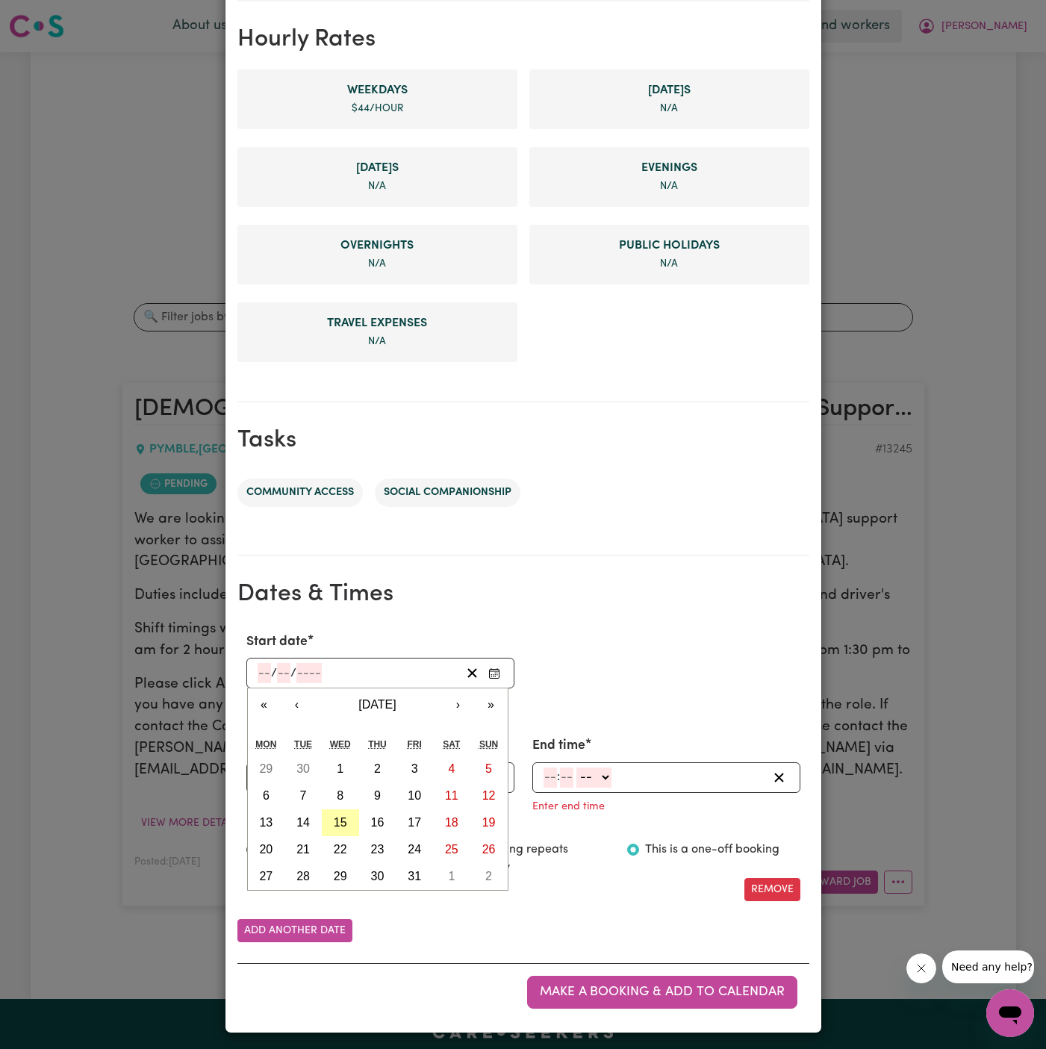
click at [342, 821] on abbr "15" at bounding box center [340, 822] width 13 height 13
type input "[DATE]"
type input "15"
type input "10"
type input "2025"
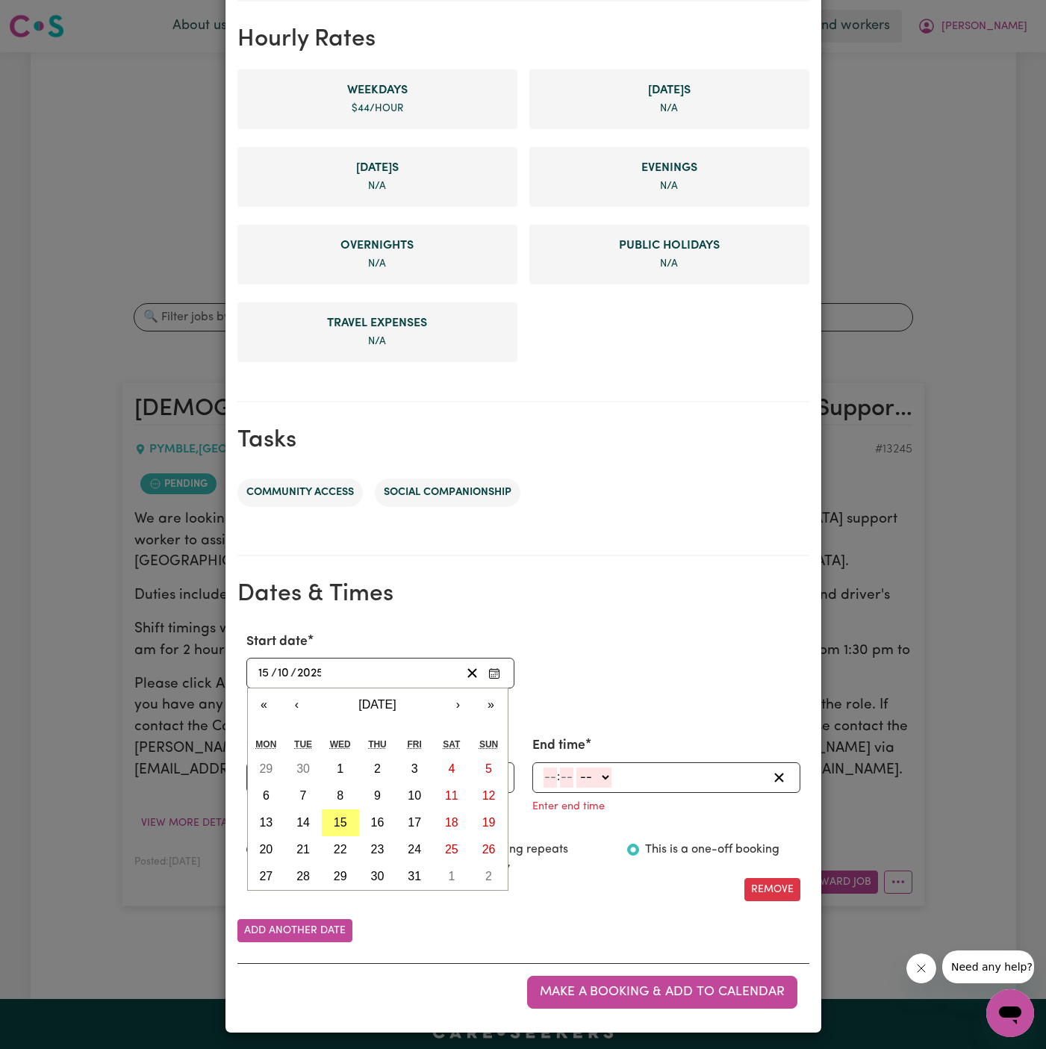
scroll to position [314, 0]
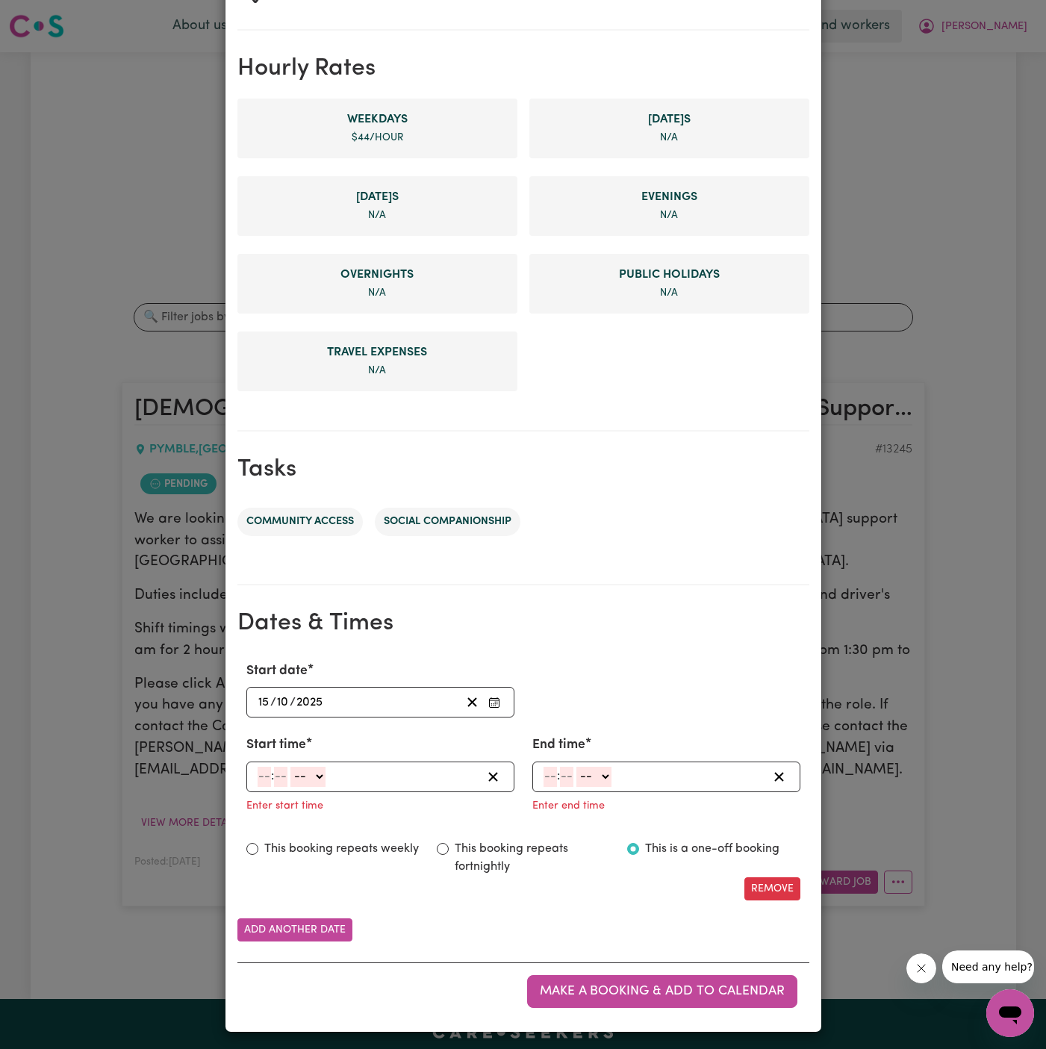
click at [261, 777] on input "number" at bounding box center [264, 777] width 13 height 20
type input "11"
type input "00"
click at [303, 774] on select "-- AM PM" at bounding box center [307, 777] width 35 height 20
select select "am"
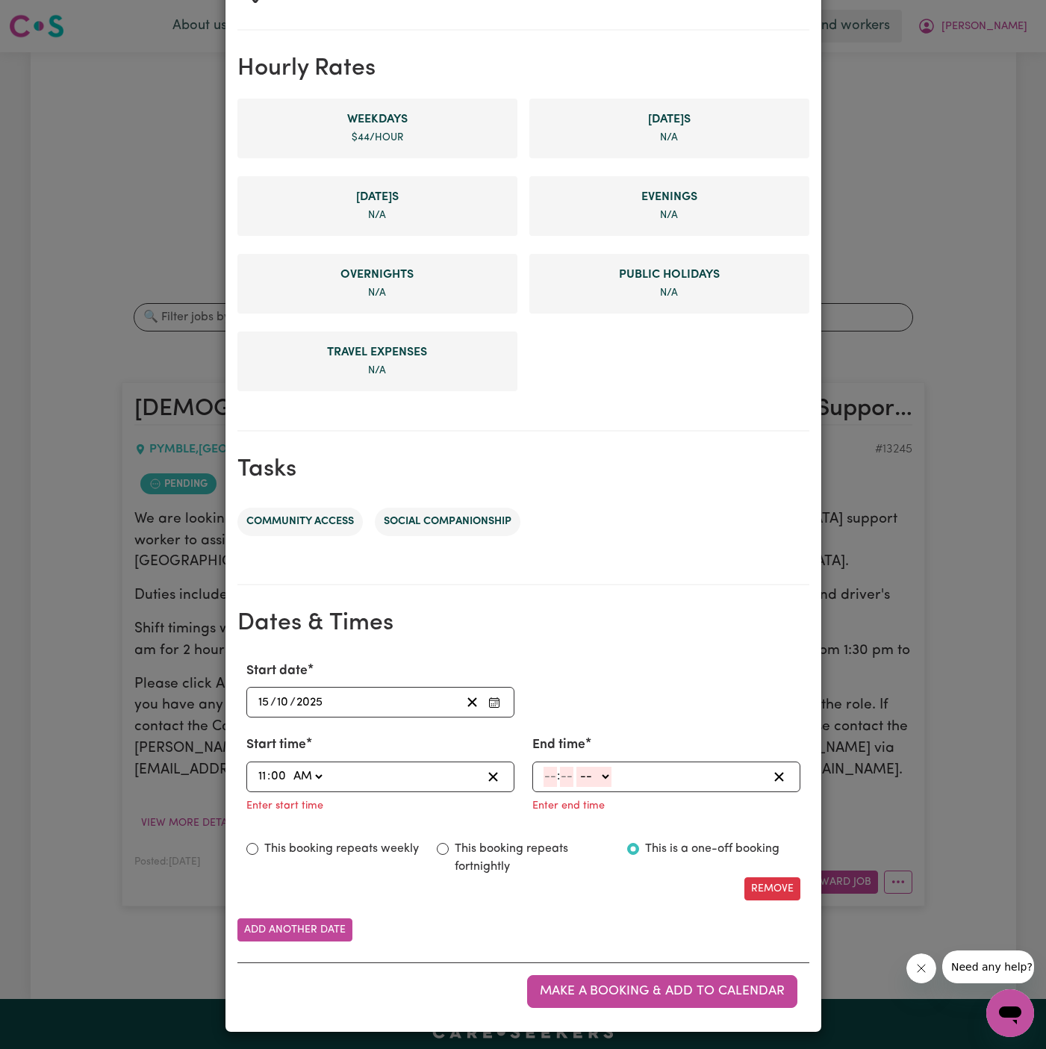
click at [290, 767] on select "-- AM PM" at bounding box center [307, 777] width 35 height 20
type input "11:00"
type input "0"
click at [546, 776] on input "number" at bounding box center [550, 777] width 13 height 20
type input "1"
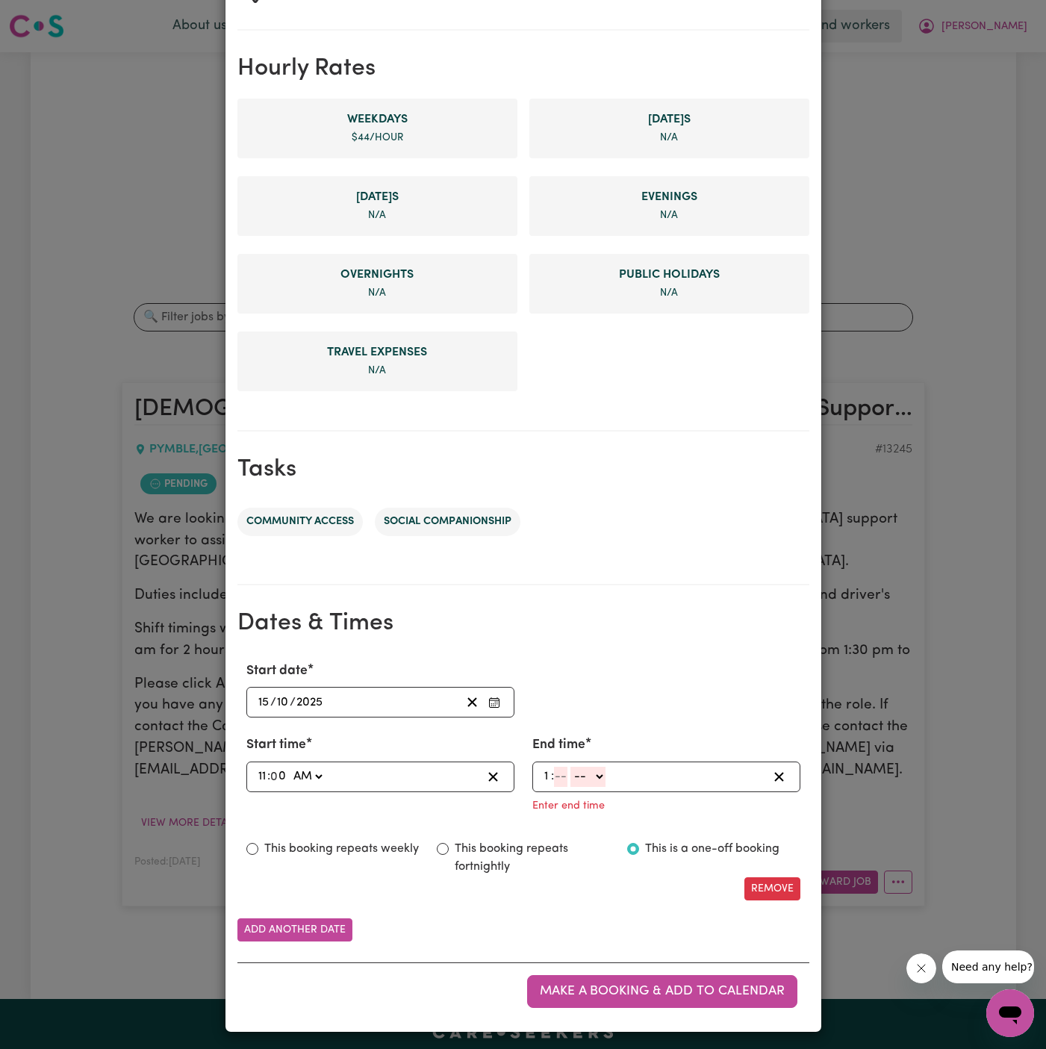
click at [565, 780] on input "number" at bounding box center [560, 777] width 13 height 20
type input "0"
click at [603, 778] on select "-- AM PM" at bounding box center [591, 777] width 35 height 20
select select "pm"
click at [574, 787] on select "-- AM PM" at bounding box center [591, 777] width 35 height 20
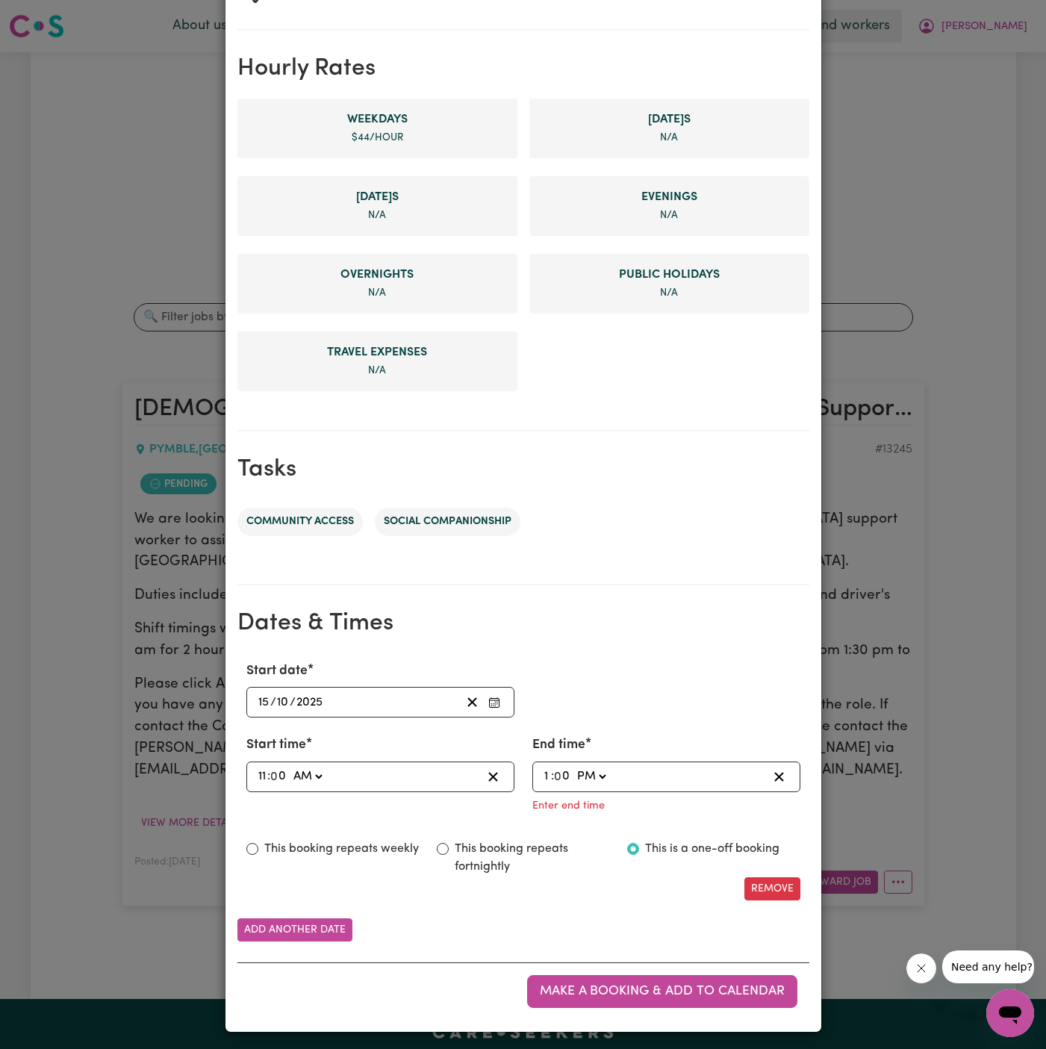
type input "13:00"
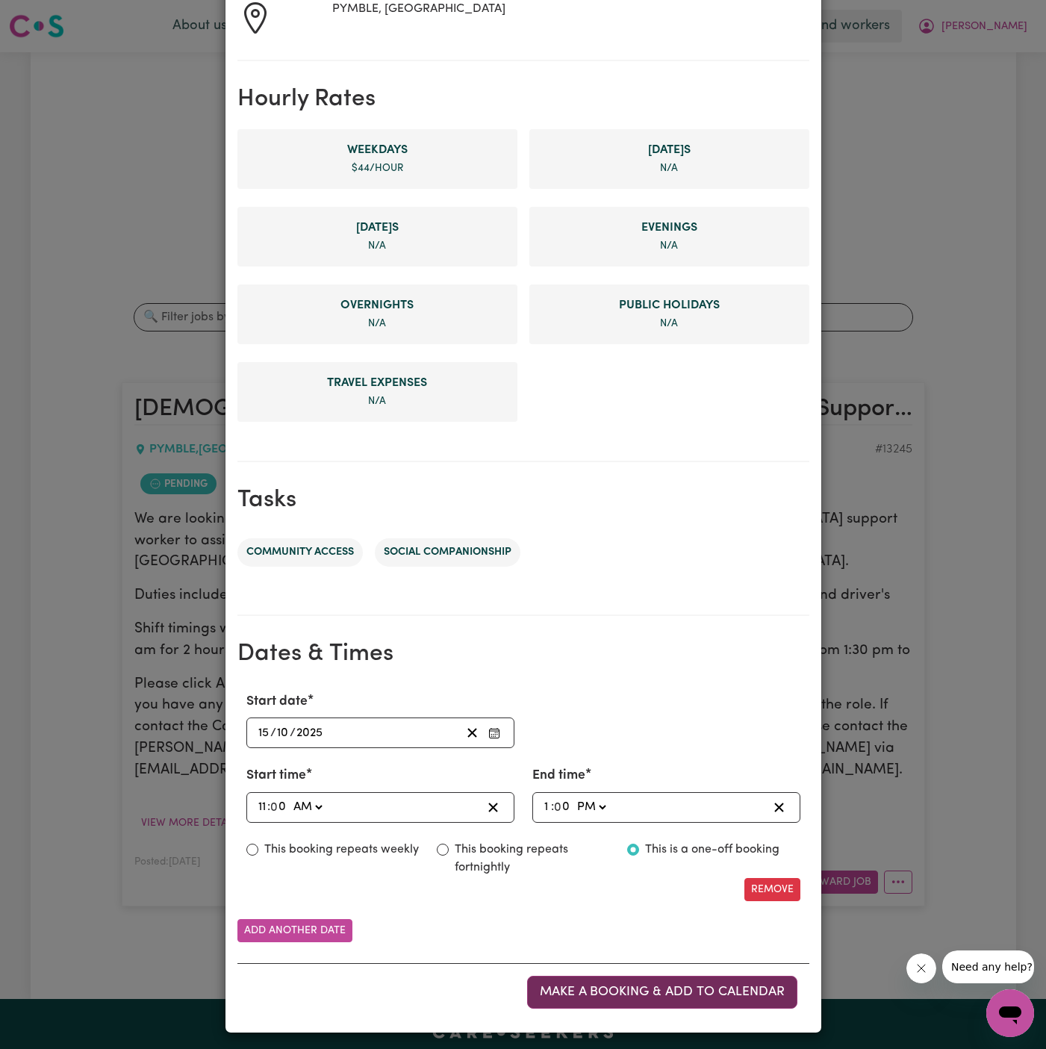
click at [706, 986] on span "Make a booking & add to calendar" at bounding box center [662, 992] width 245 height 13
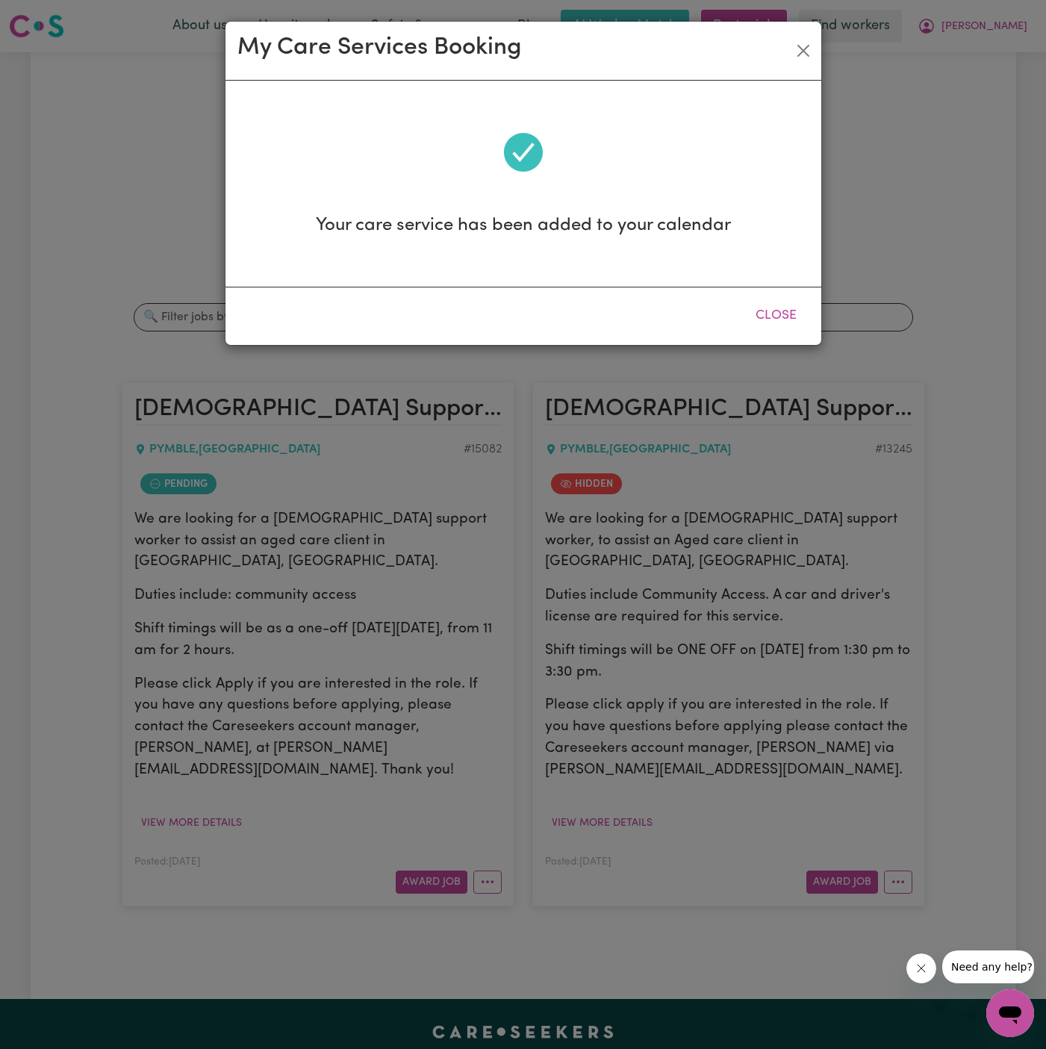
scroll to position [0, 0]
click at [797, 308] on button "Close" at bounding box center [776, 315] width 66 height 33
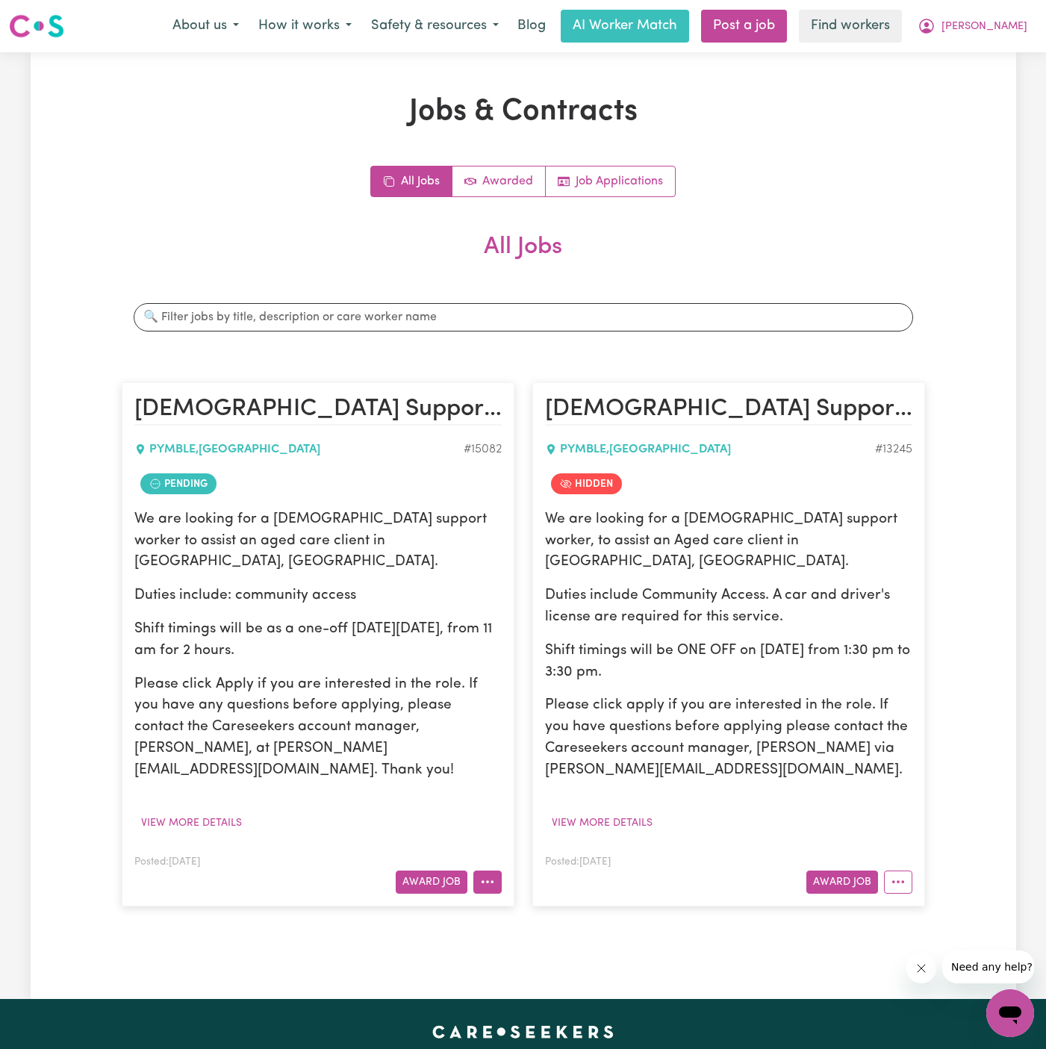
click at [478, 871] on button "More options" at bounding box center [487, 882] width 28 height 23
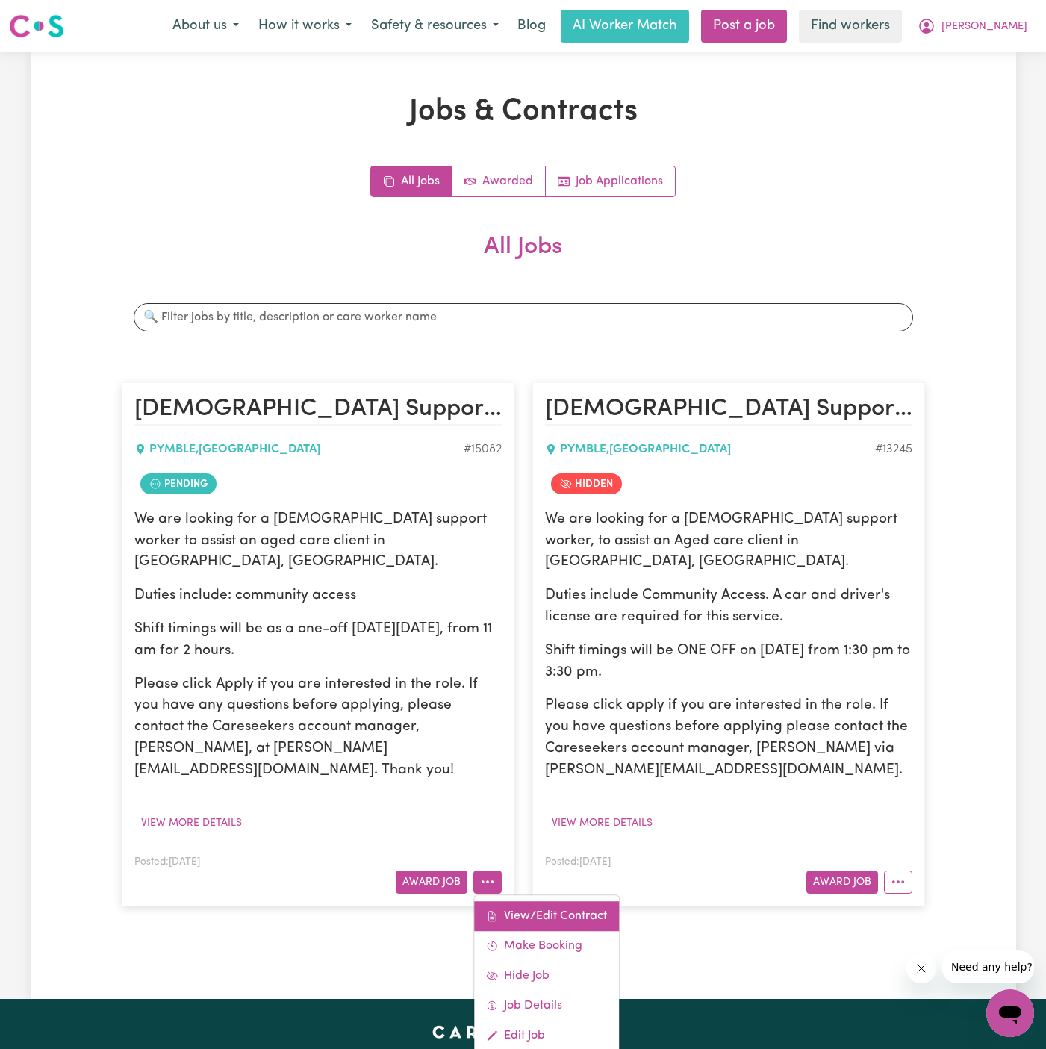
click at [558, 901] on link "View/Edit Contract" at bounding box center [546, 916] width 145 height 30
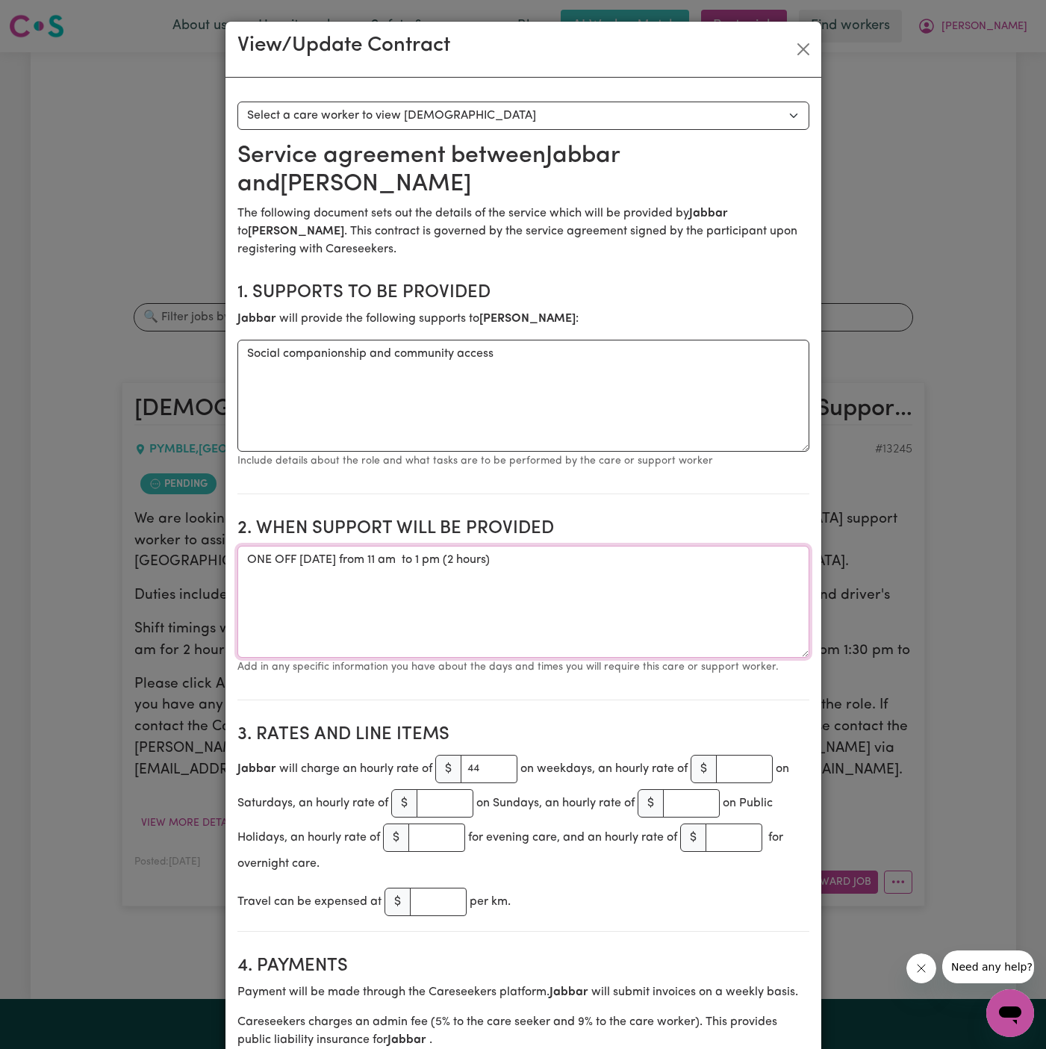
click at [428, 553] on textarea "ONE OFF [DATE] from 11 am to 1 pm (2 hours)" at bounding box center [523, 602] width 572 height 112
paste textarea "[PERSON_NAME] - [GEOGRAPHIC_DATA], [GEOGRAPHIC_DATA]"
type textarea "ONE OFF [DATE] from 11 am to 1 pm (2 hours)"
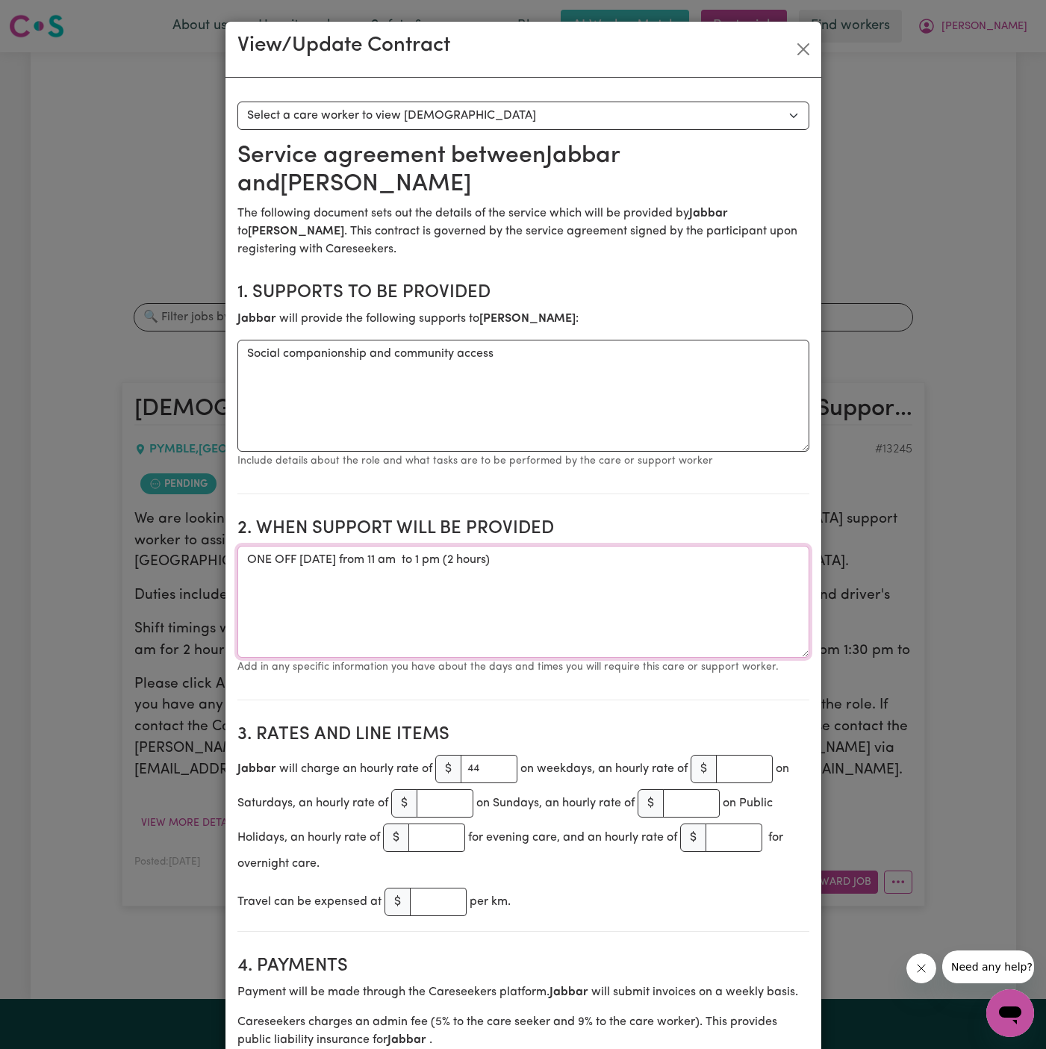
click at [374, 559] on textarea "ONE OFF [DATE] from 11 am to 1 pm (2 hours)" at bounding box center [523, 602] width 572 height 112
drag, startPoint x: 300, startPoint y: 555, endPoint x: 828, endPoint y: 547, distance: 528.0
click at [828, 547] on div "View/Update Contract Select a contract to view Select a care worker to view [DE…" at bounding box center [523, 524] width 1046 height 1049
click at [354, 585] on textarea "ONE OFF [DATE] from 11 am to 1 pm (2 hours)" at bounding box center [523, 602] width 572 height 112
drag, startPoint x: 297, startPoint y: 558, endPoint x: 761, endPoint y: 554, distance: 463.8
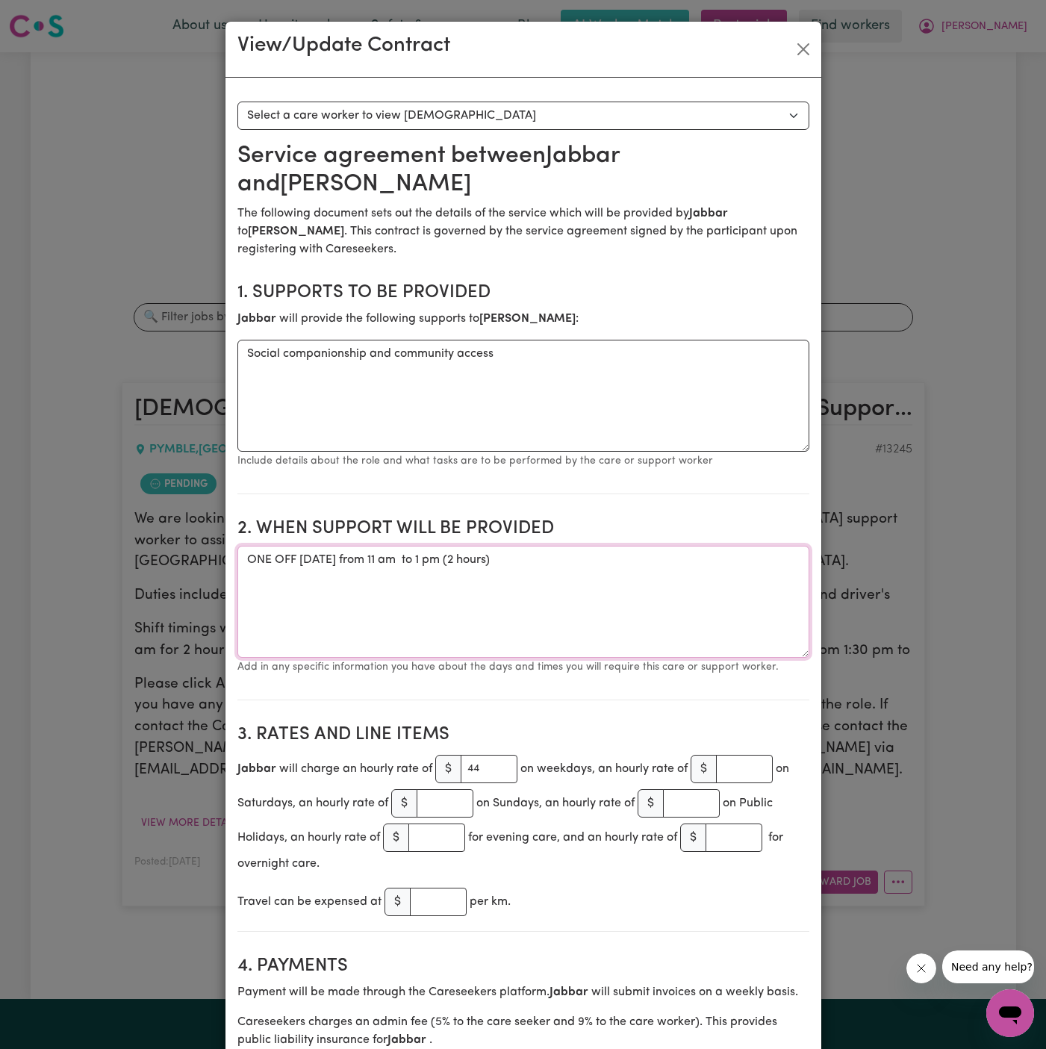
click at [761, 554] on textarea "ONE OFF [DATE] from 11 am to 1 pm (2 hours)" at bounding box center [523, 602] width 572 height 112
click at [349, 561] on textarea "ONE OFF [DATE] from 11 am to 1 pm (2 hours)" at bounding box center [523, 602] width 572 height 112
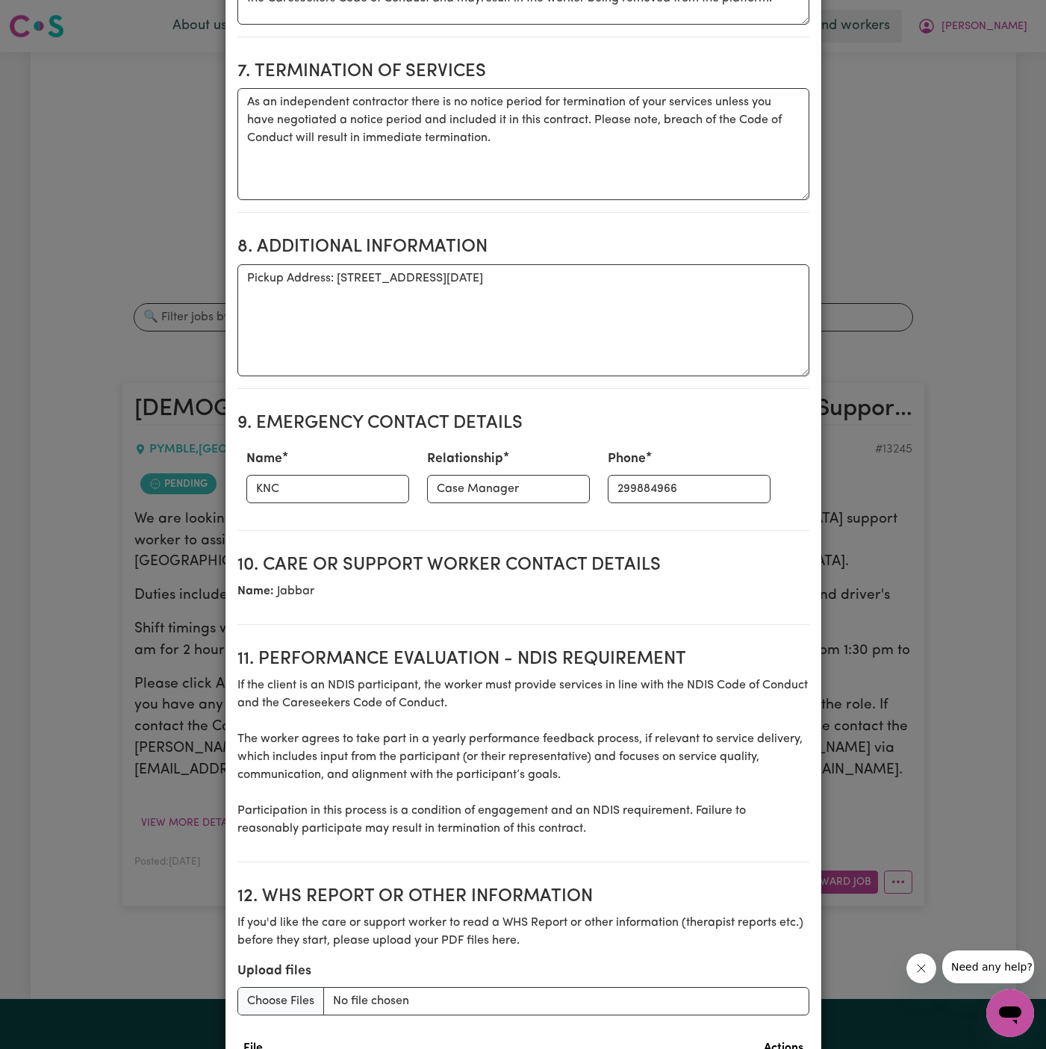
scroll to position [1353, 0]
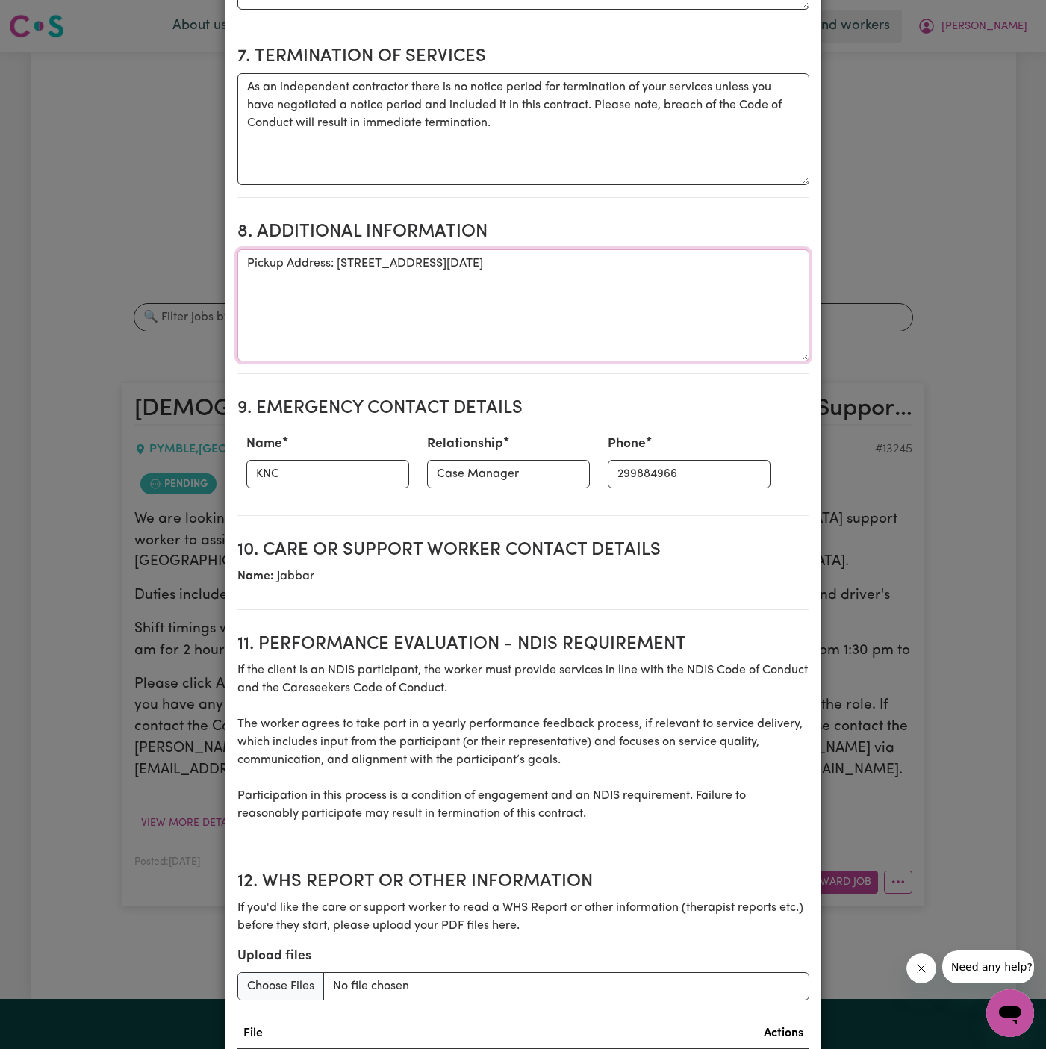
drag, startPoint x: 336, startPoint y: 258, endPoint x: 756, endPoint y: 274, distance: 420.0
click at [756, 274] on textarea "Pickup Address: [STREET_ADDRESS][DATE]" at bounding box center [523, 305] width 572 height 112
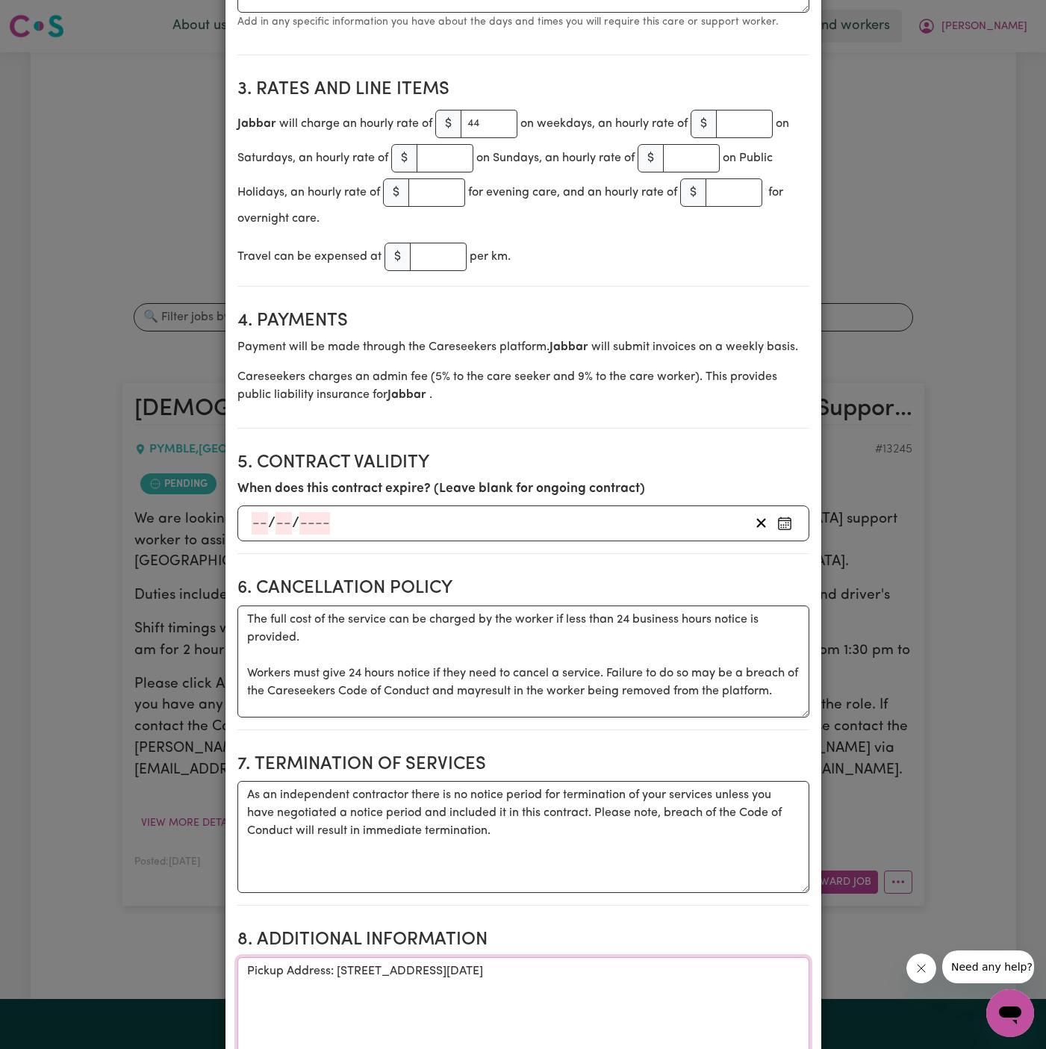
scroll to position [0, 0]
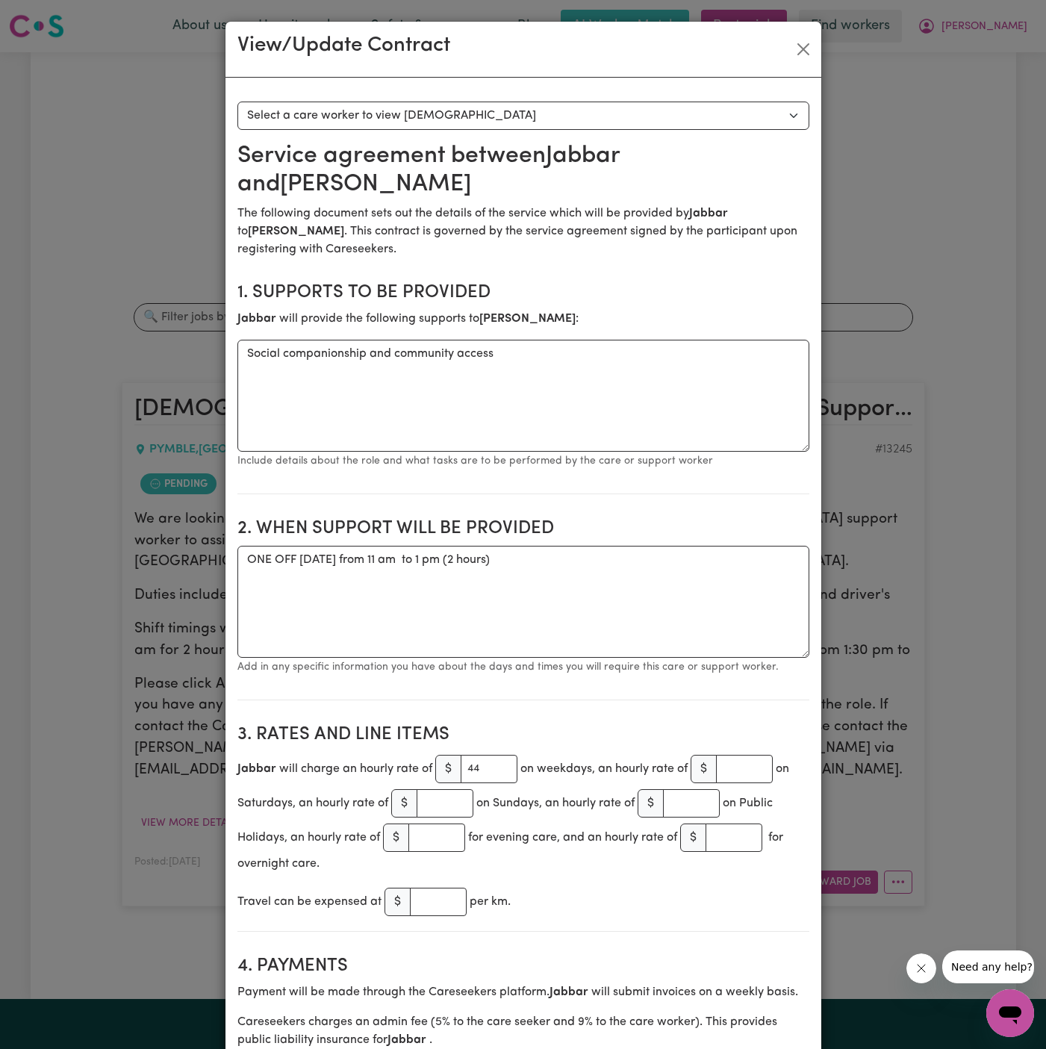
click at [801, 32] on div "View/Update Contract" at bounding box center [524, 50] width 596 height 56
click at [803, 47] on button "Close" at bounding box center [804, 49] width 24 height 24
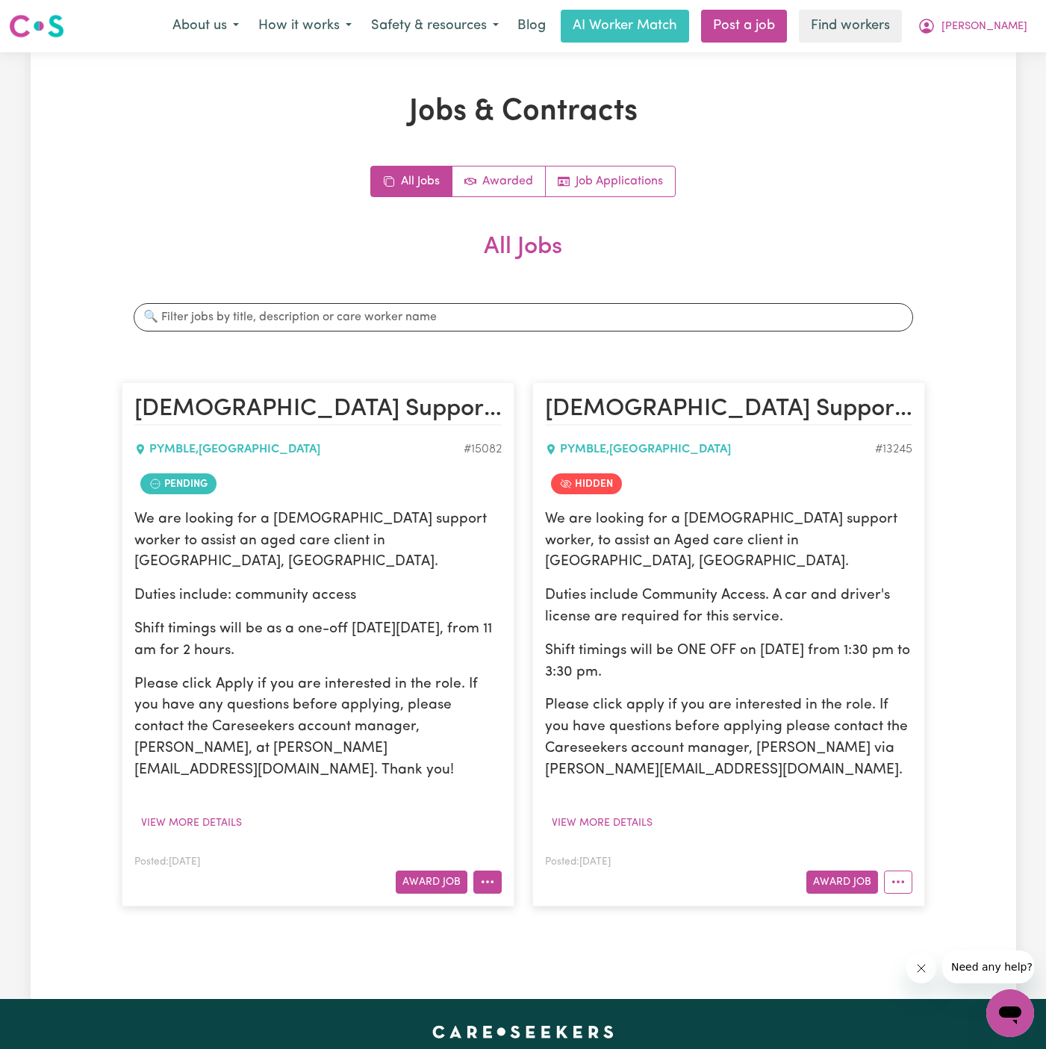
click at [479, 871] on button "More options" at bounding box center [487, 882] width 28 height 23
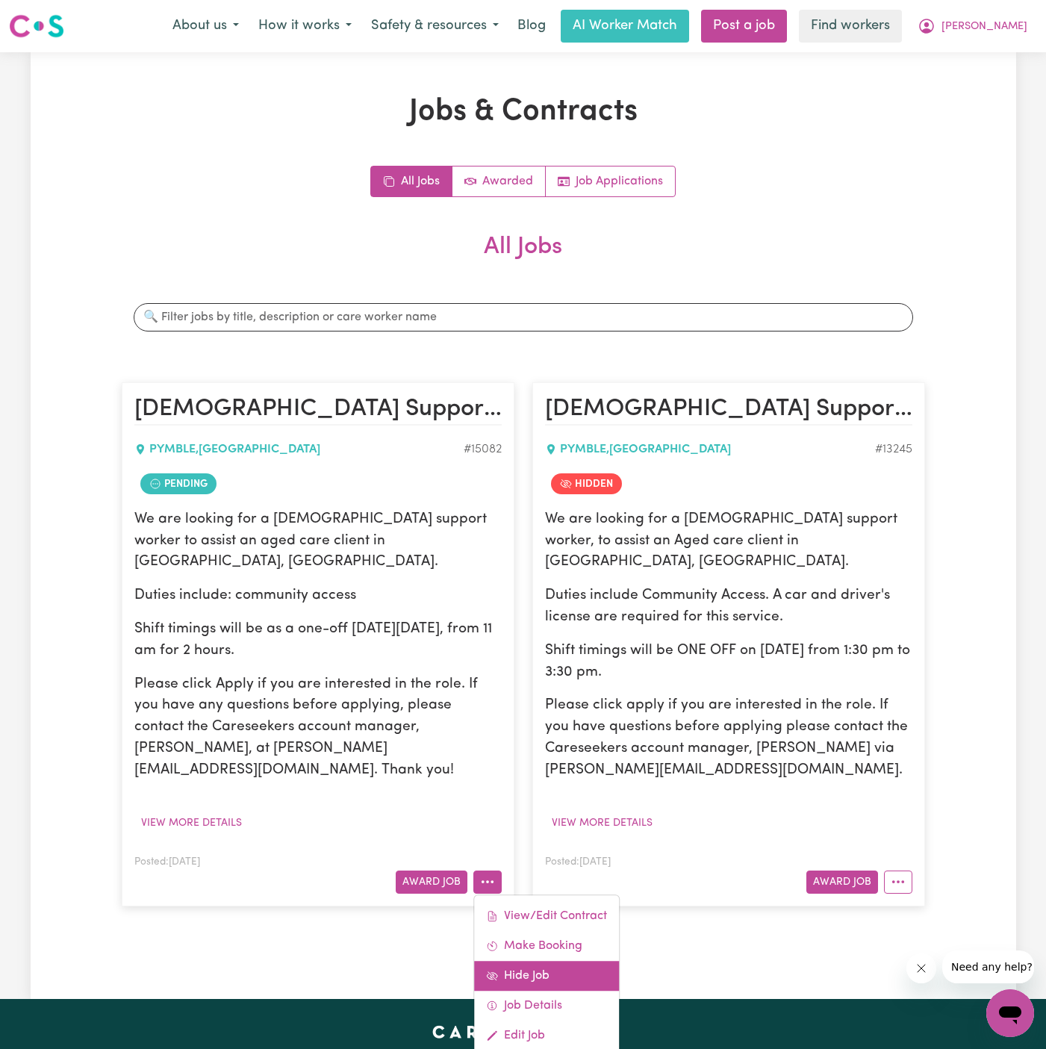
click at [576, 961] on link "Hide Job" at bounding box center [546, 976] width 145 height 30
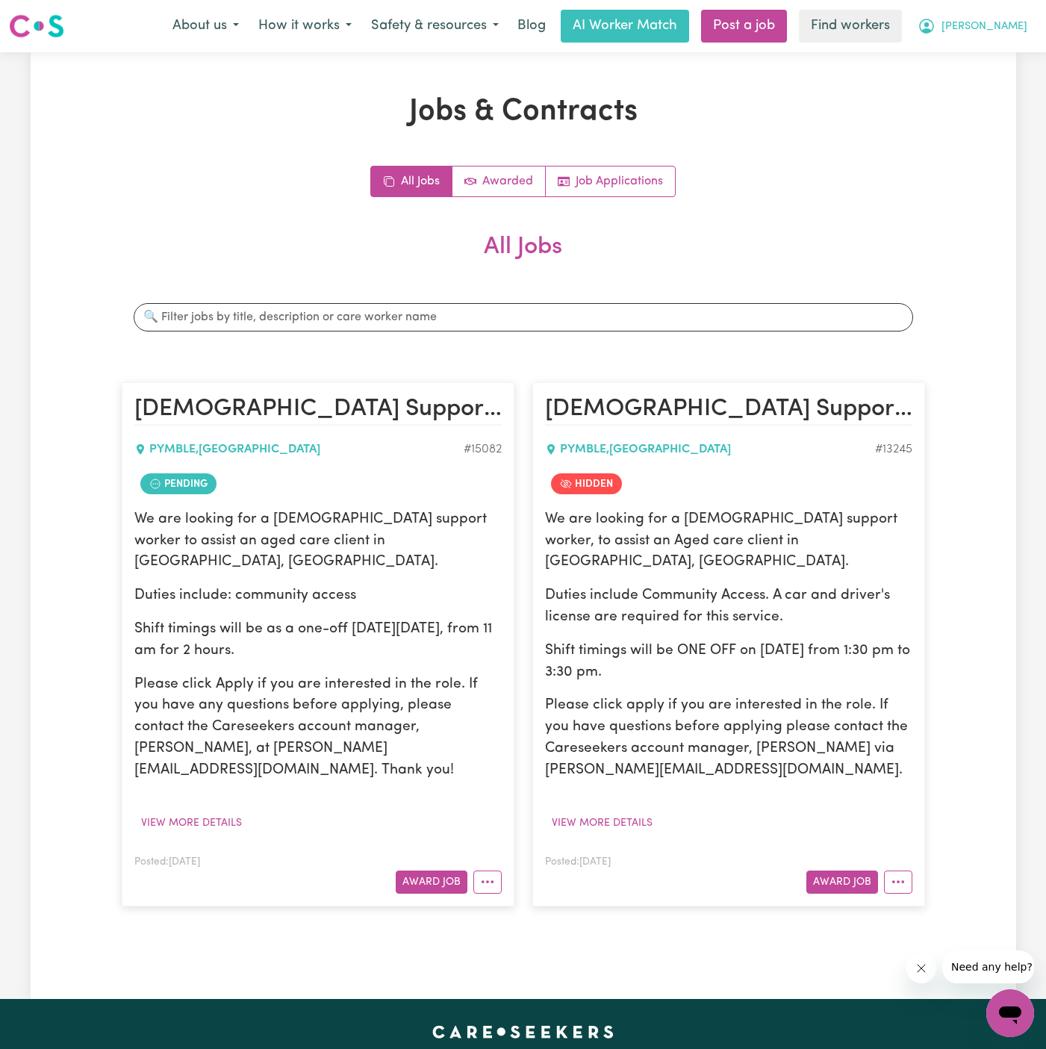
click at [1037, 21] on button "[PERSON_NAME]" at bounding box center [972, 25] width 129 height 31
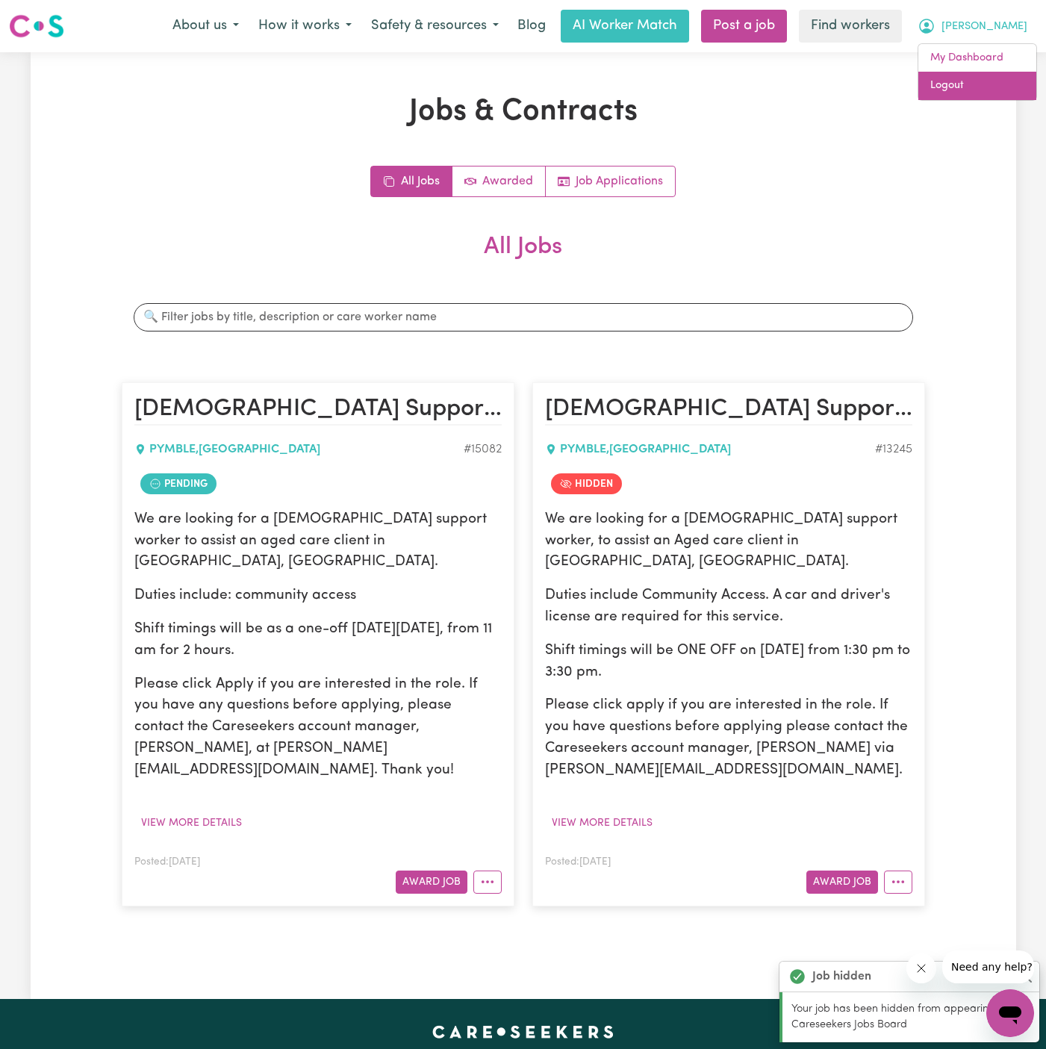
click at [993, 81] on link "Logout" at bounding box center [978, 86] width 118 height 28
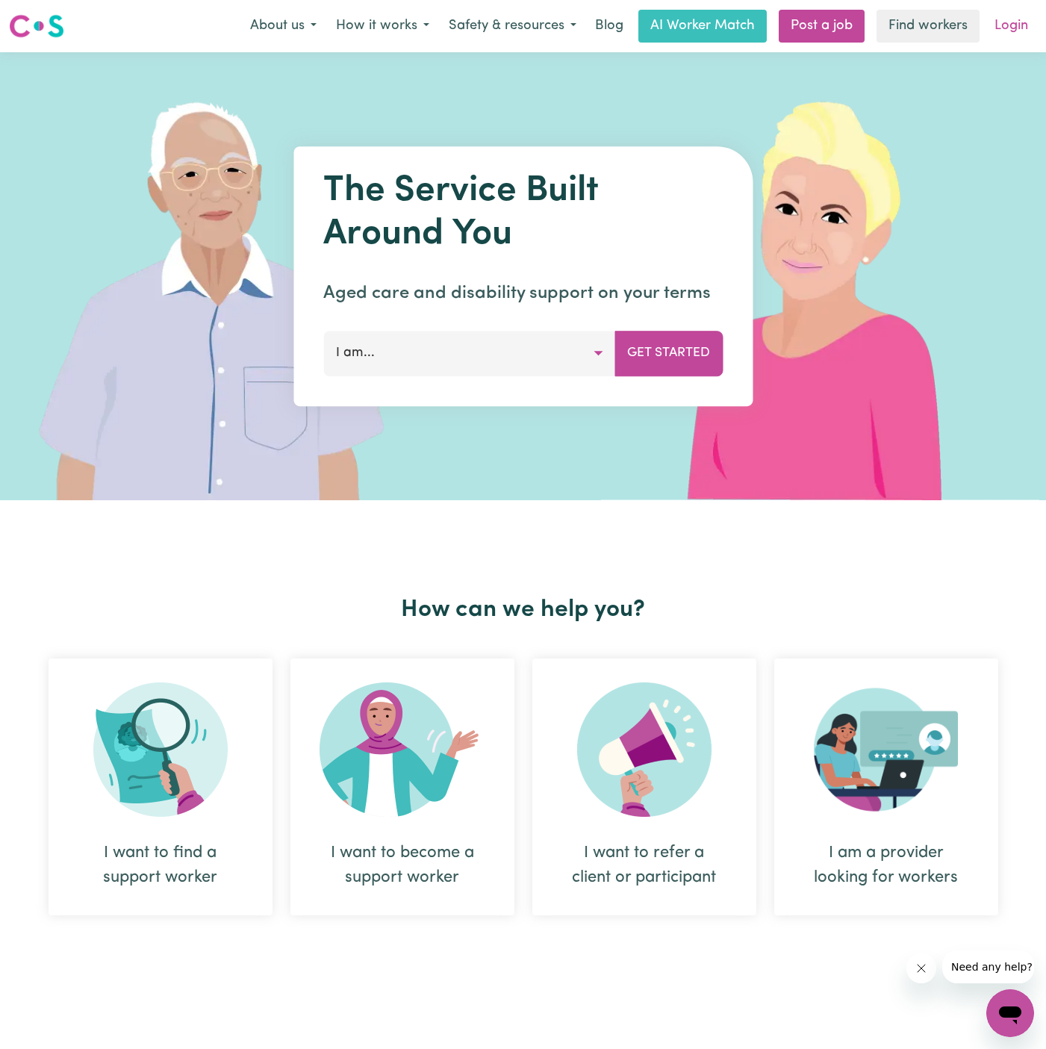
click at [1017, 40] on link "Login" at bounding box center [1012, 26] width 52 height 33
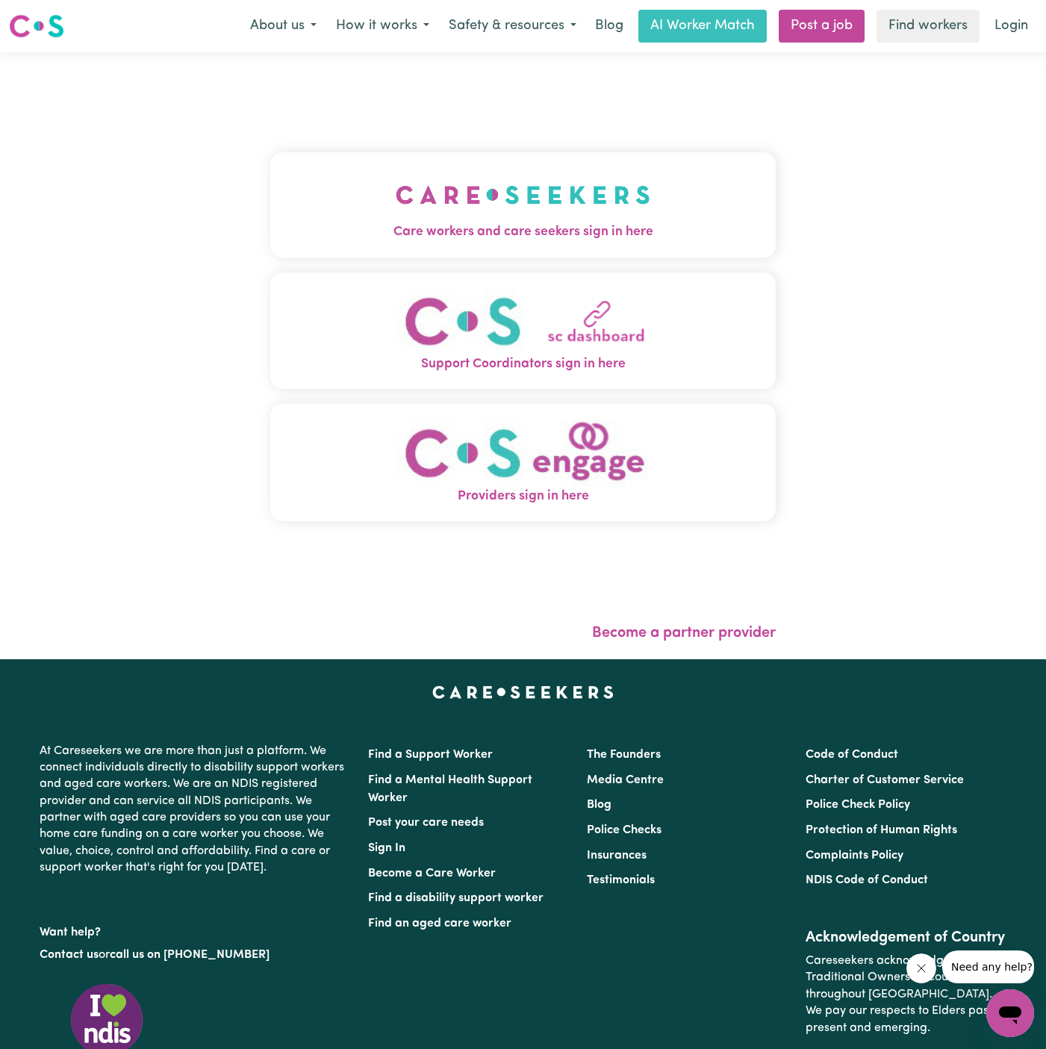
click at [557, 188] on img "Care workers and care seekers sign in here" at bounding box center [523, 194] width 255 height 55
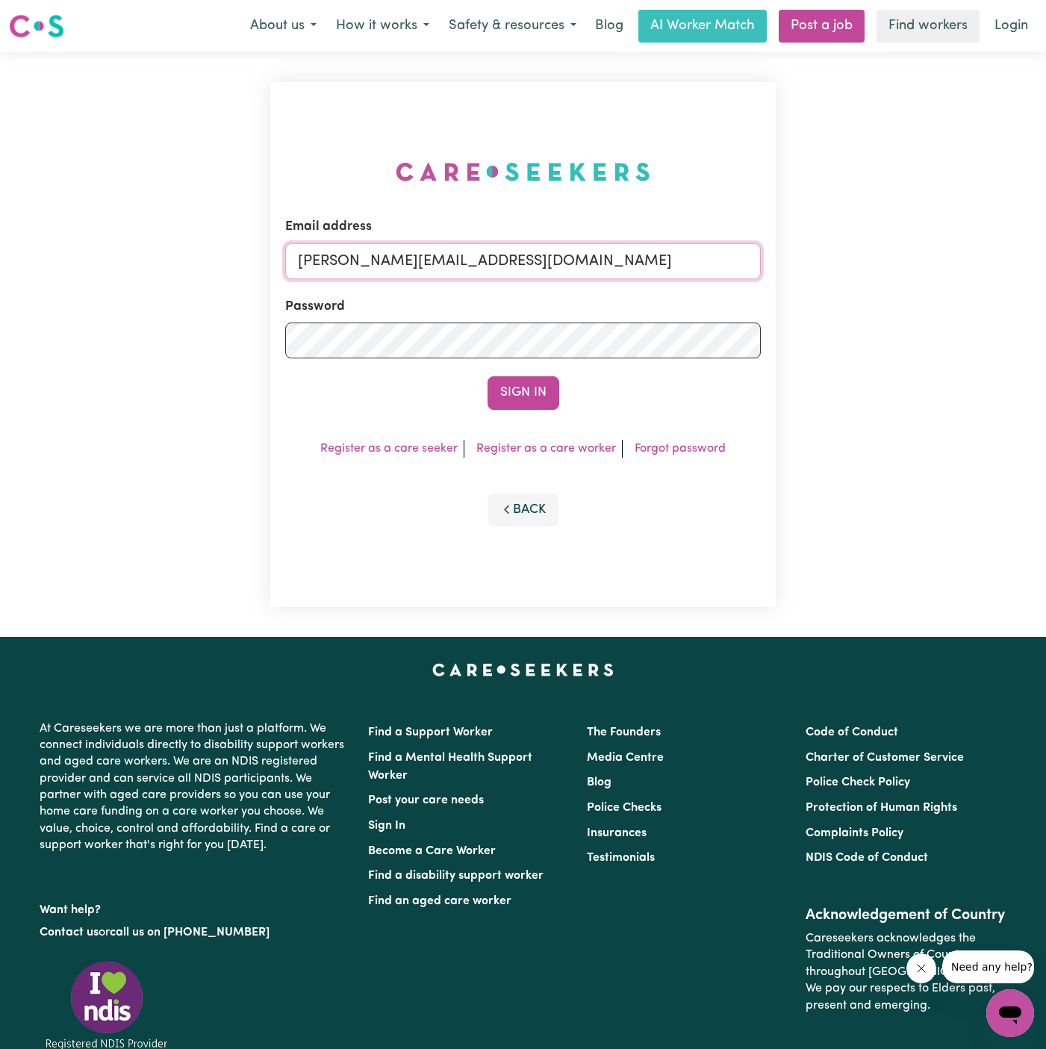
click at [650, 259] on input "[PERSON_NAME][EMAIL_ADDRESS][DOMAIN_NAME]" at bounding box center [523, 261] width 476 height 36
drag, startPoint x: 371, startPoint y: 260, endPoint x: 1096, endPoint y: 256, distance: 725.1
click at [1046, 256] on html "Menu About us How it works Safety & resources Blog AI Worker Match Post a job F…" at bounding box center [523, 623] width 1046 height 1246
type input "[EMAIL_ADDRESS][DOMAIN_NAME]"
click at [521, 382] on button "Sign In" at bounding box center [524, 392] width 72 height 33
